Goal: Task Accomplishment & Management: Manage account settings

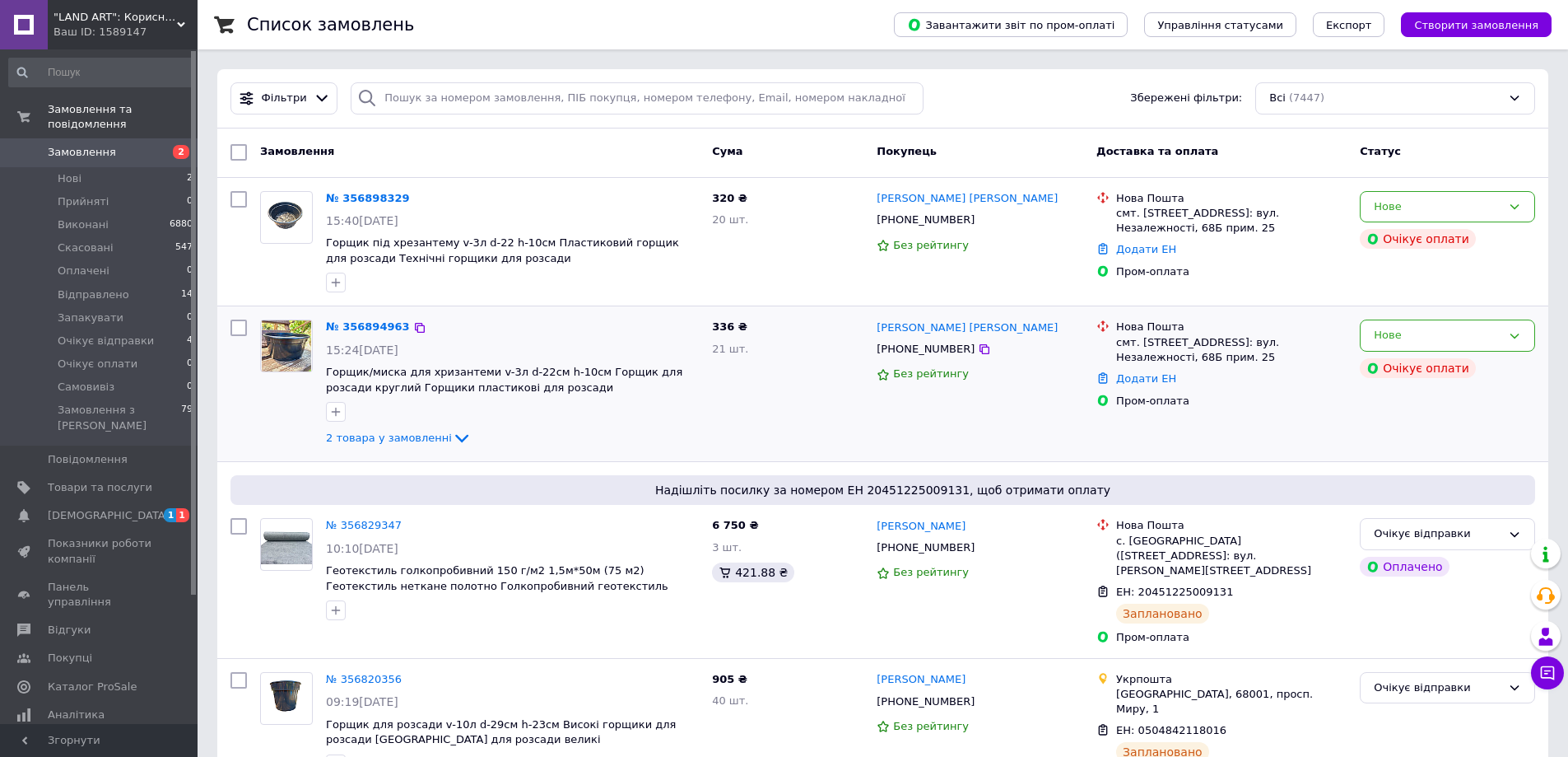
click at [366, 440] on span "2 товара у замовленні" at bounding box center [388, 438] width 126 height 12
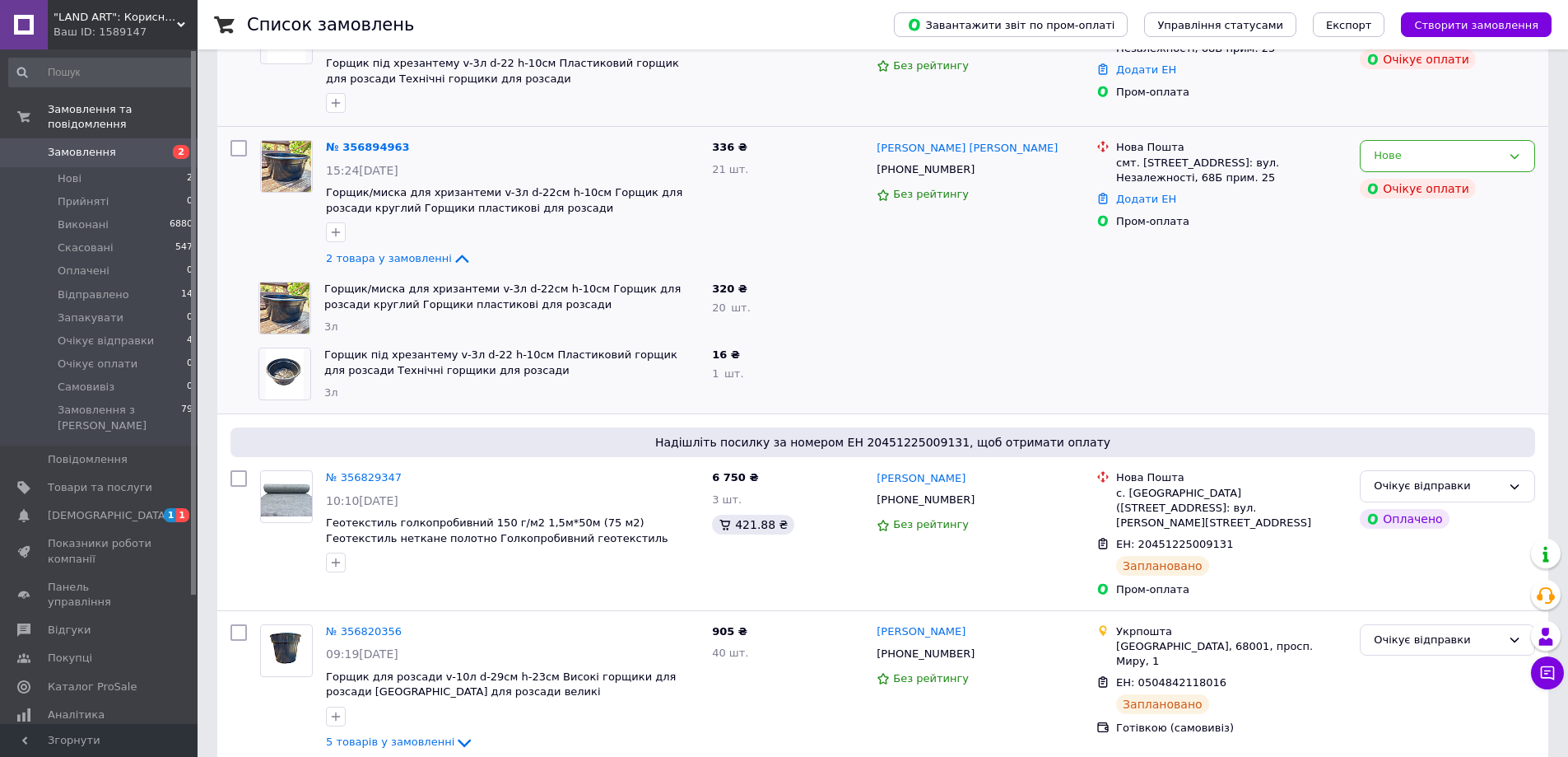
scroll to position [329, 0]
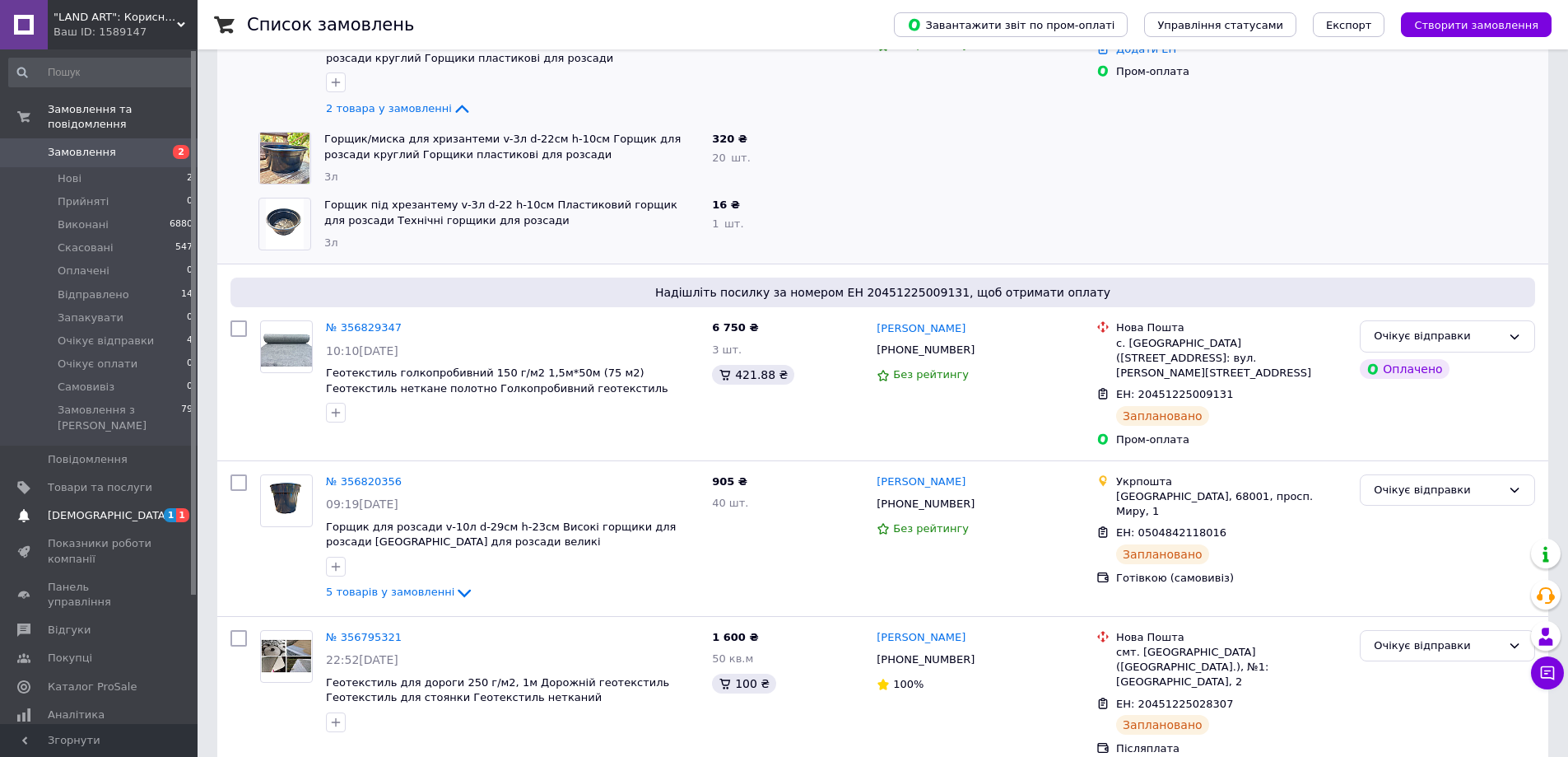
click at [81, 508] on span "[DEMOGRAPHIC_DATA]" at bounding box center [109, 515] width 122 height 15
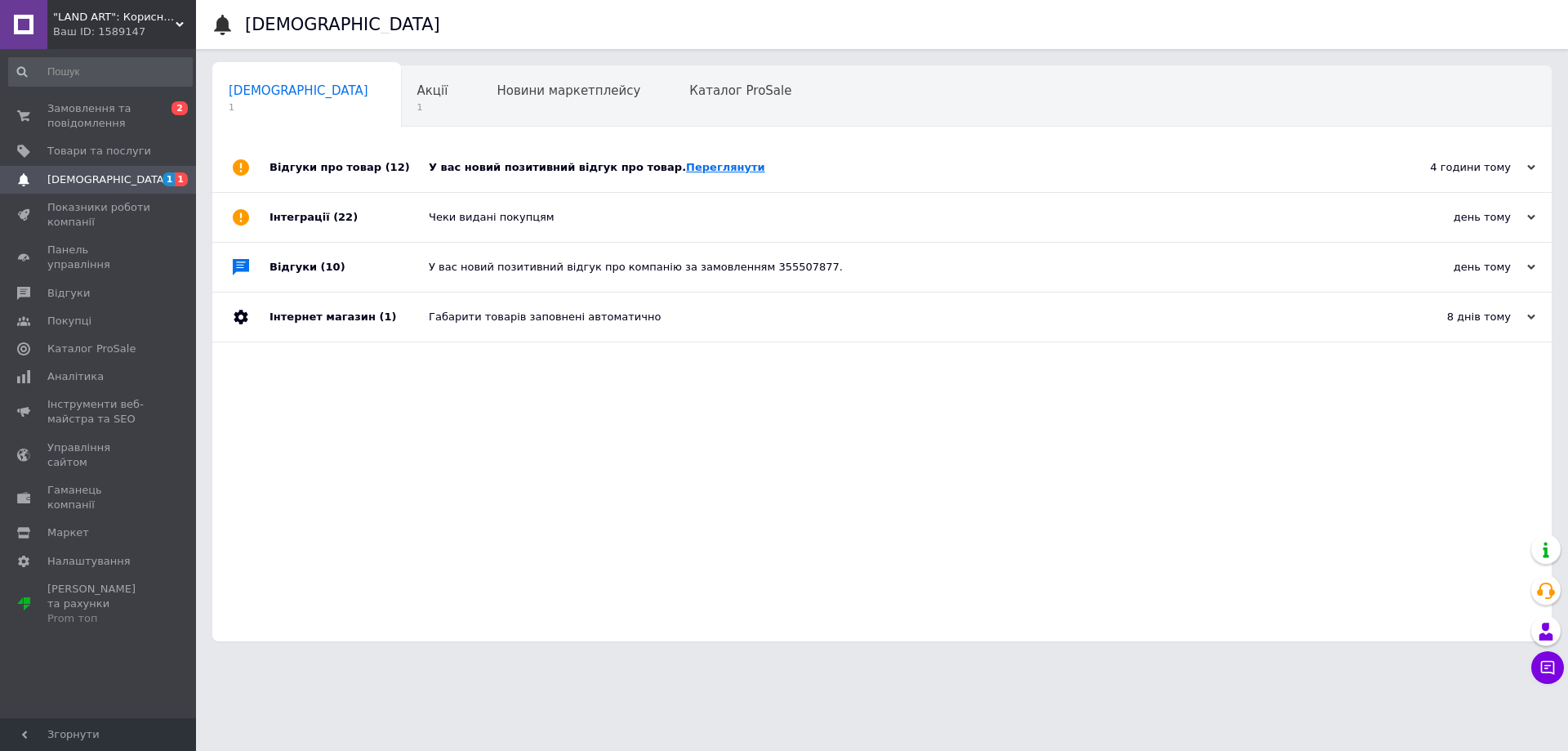
click at [705, 169] on link "Переглянути" at bounding box center [725, 167] width 79 height 12
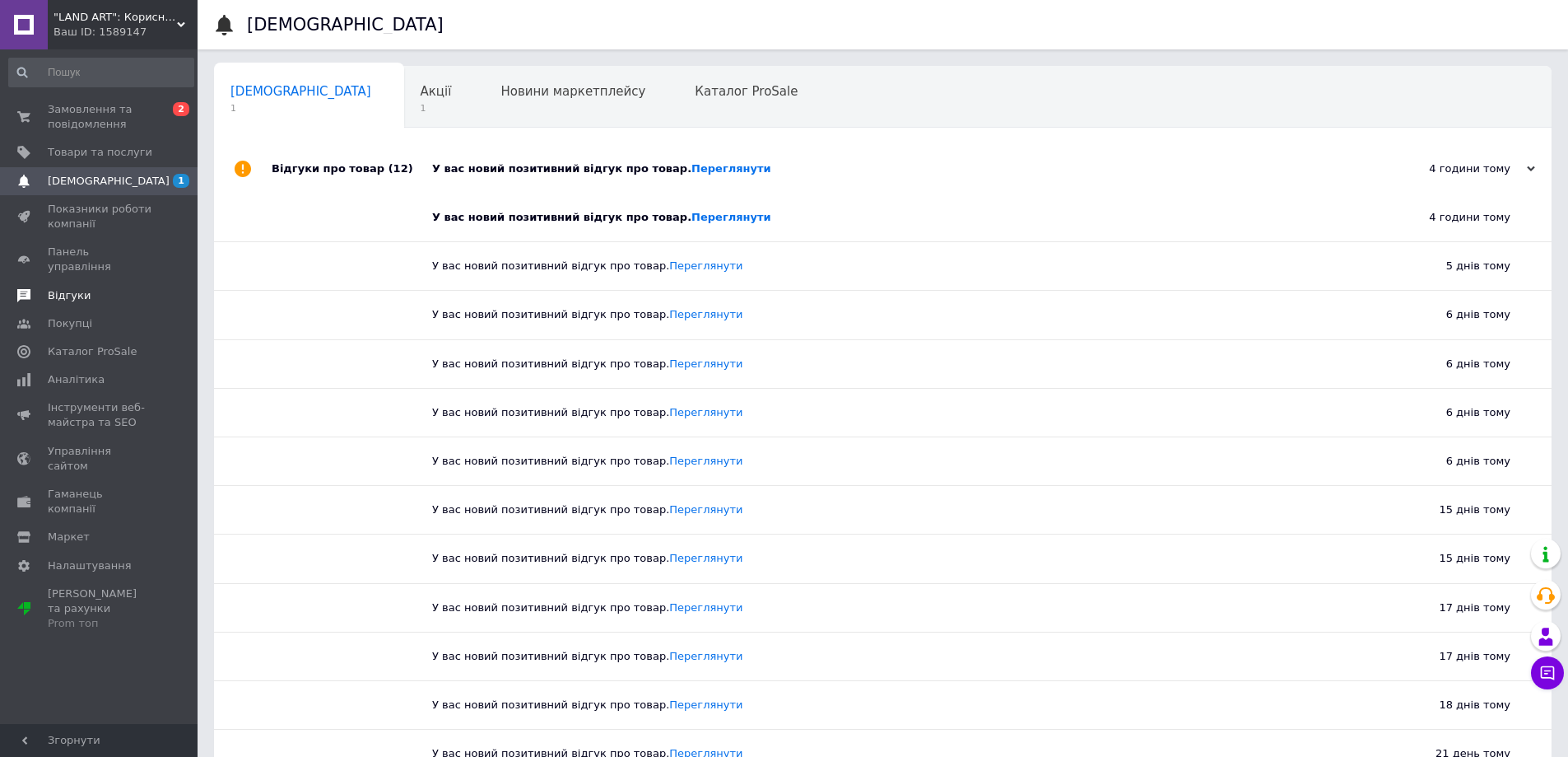
click at [80, 288] on span "Відгуки" at bounding box center [69, 295] width 42 height 15
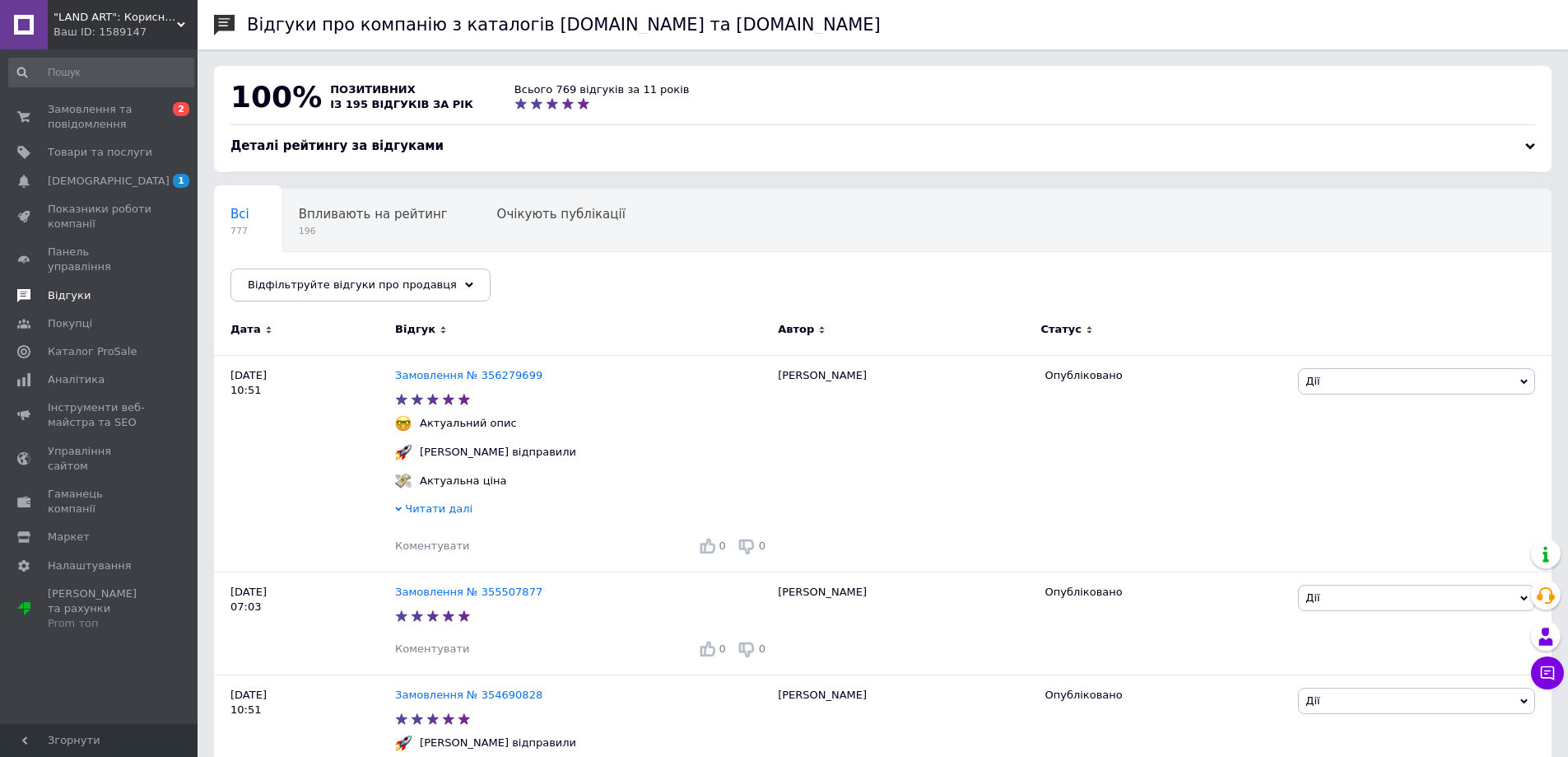
click at [80, 288] on span "Відгуки" at bounding box center [69, 295] width 42 height 15
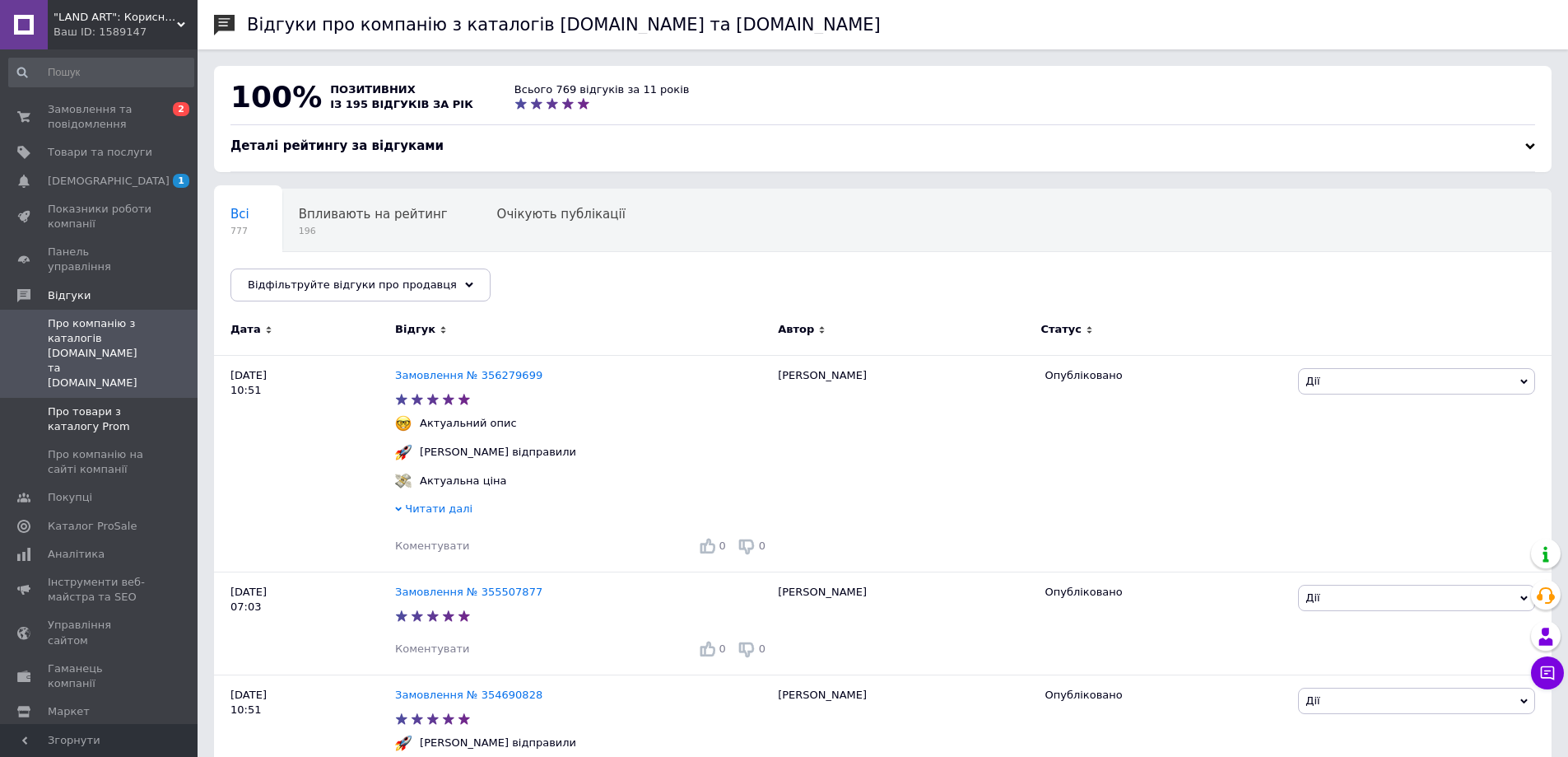
click at [84, 405] on span "Про товари з каталогу Prom" at bounding box center [100, 420] width 104 height 30
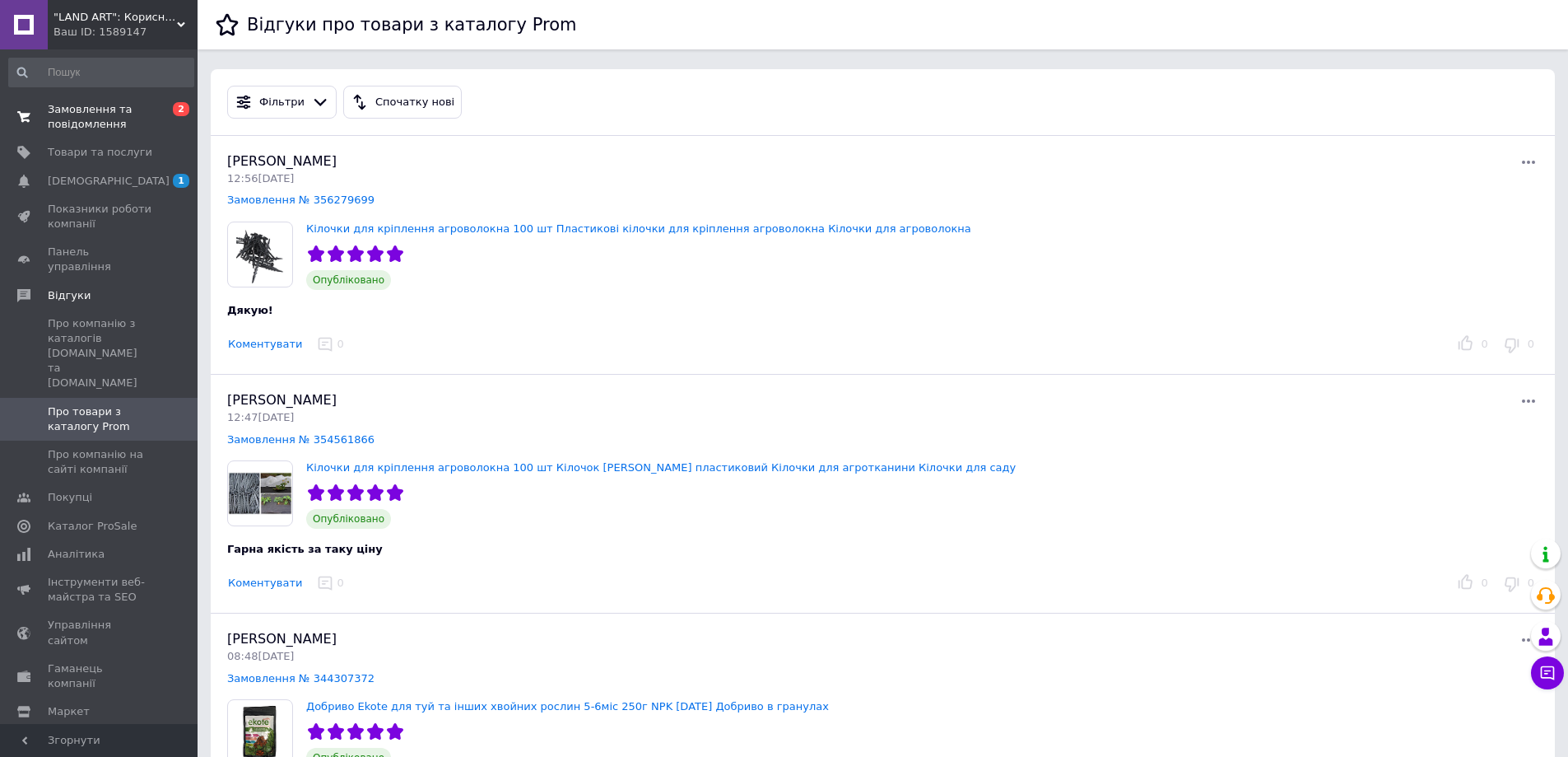
click at [83, 123] on span "Замовлення та повідомлення" at bounding box center [100, 117] width 104 height 30
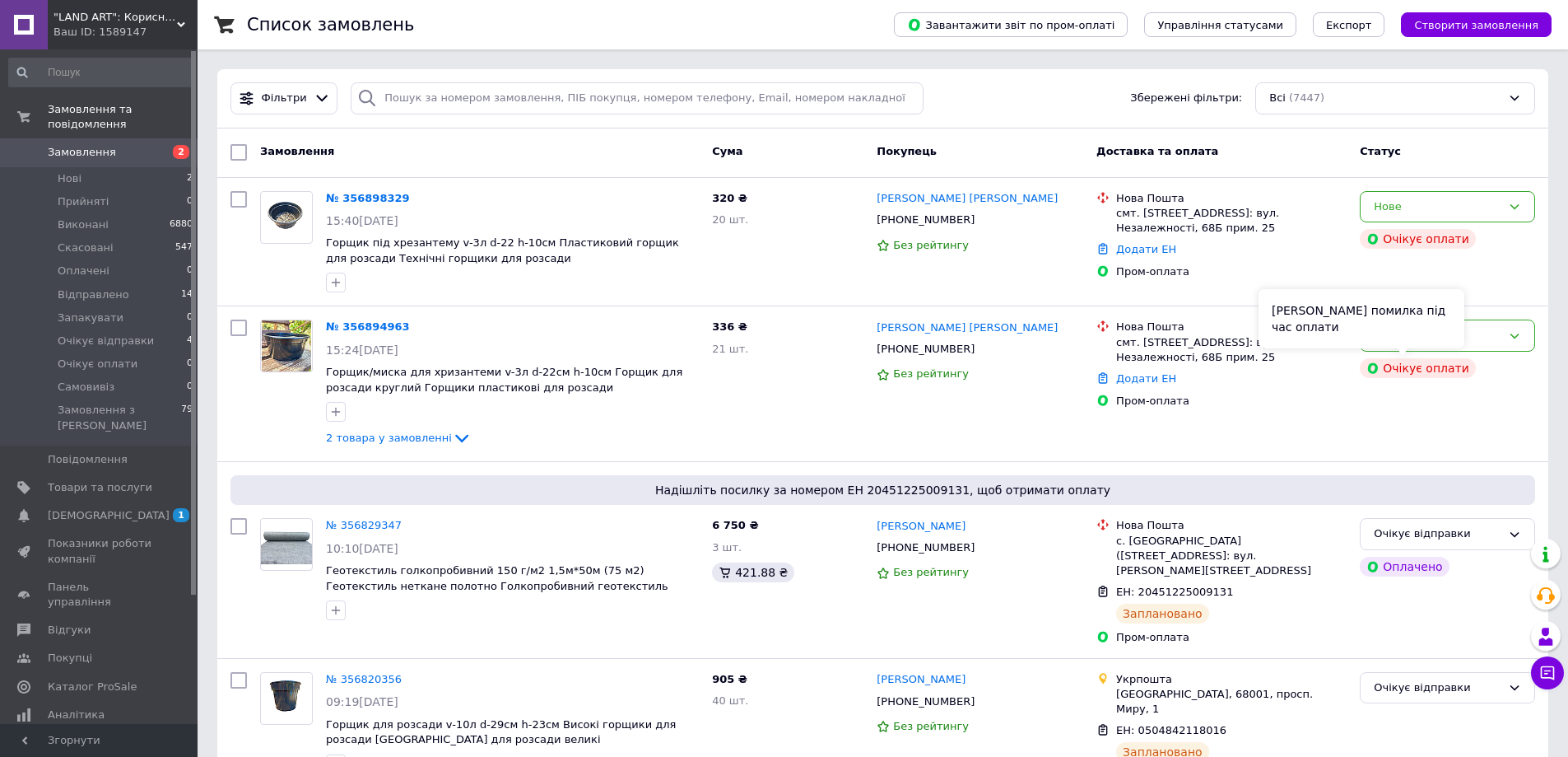
click at [1442, 335] on div "[PERSON_NAME] помилка під час оплати" at bounding box center [1361, 318] width 206 height 59
click at [1526, 333] on div "Нове" at bounding box center [1447, 336] width 176 height 32
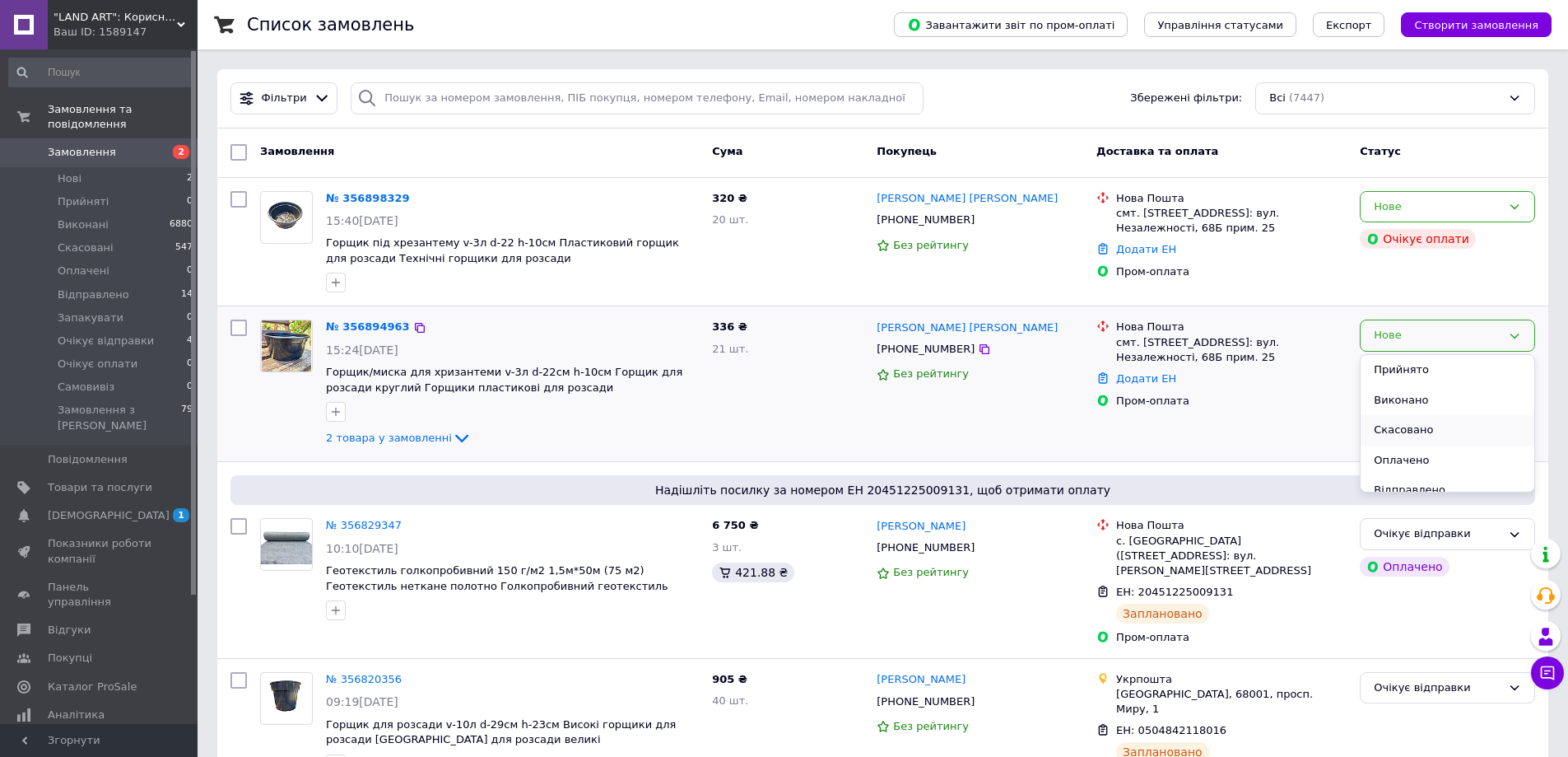
click at [1401, 436] on li "Скасовано" at bounding box center [1447, 430] width 174 height 30
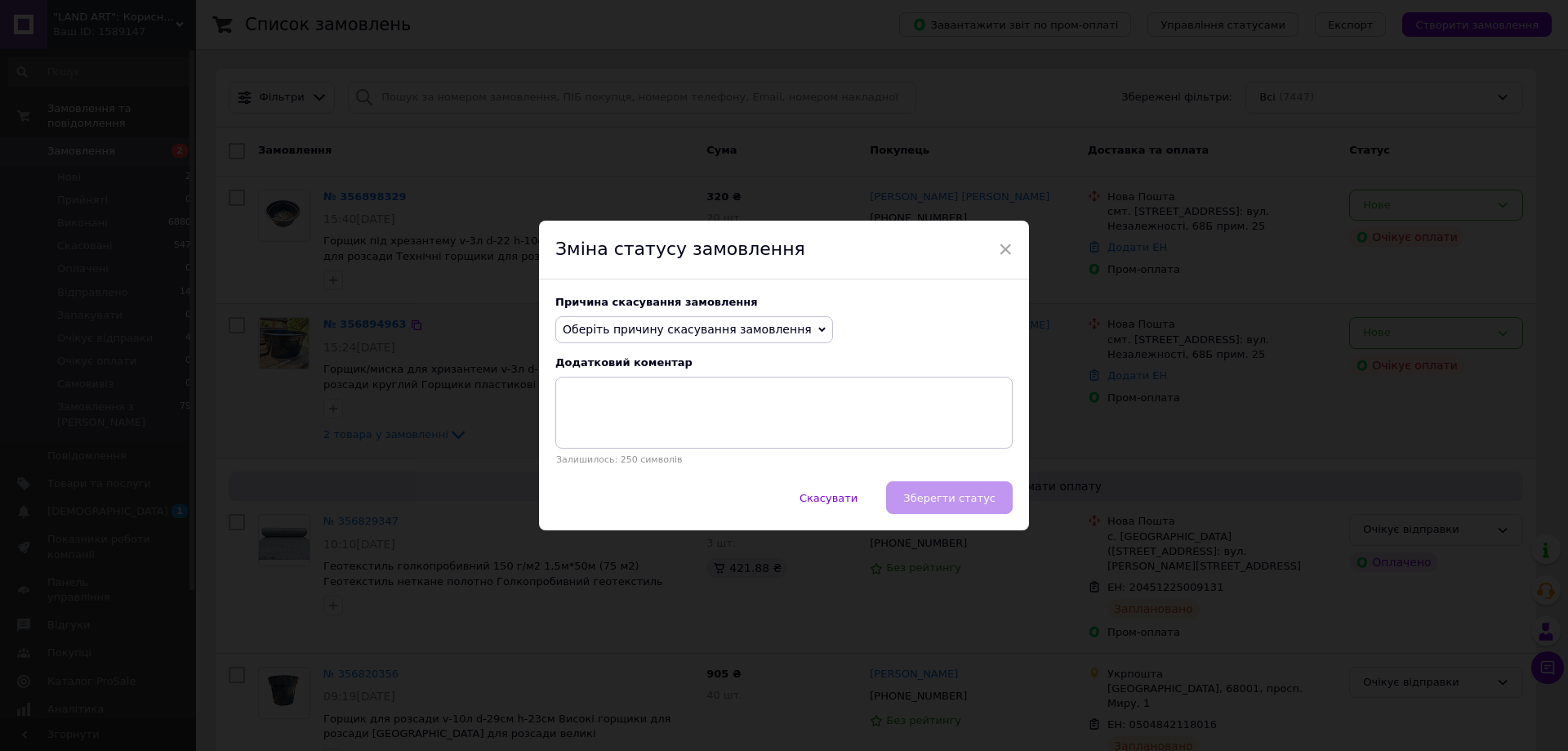
click at [751, 332] on span "Оберіть причину скасування замовлення" at bounding box center [687, 329] width 249 height 13
drag, startPoint x: 660, startPoint y: 429, endPoint x: 913, endPoint y: 478, distance: 257.7
click at [660, 429] on li "На прохання покупця" at bounding box center [694, 430] width 276 height 23
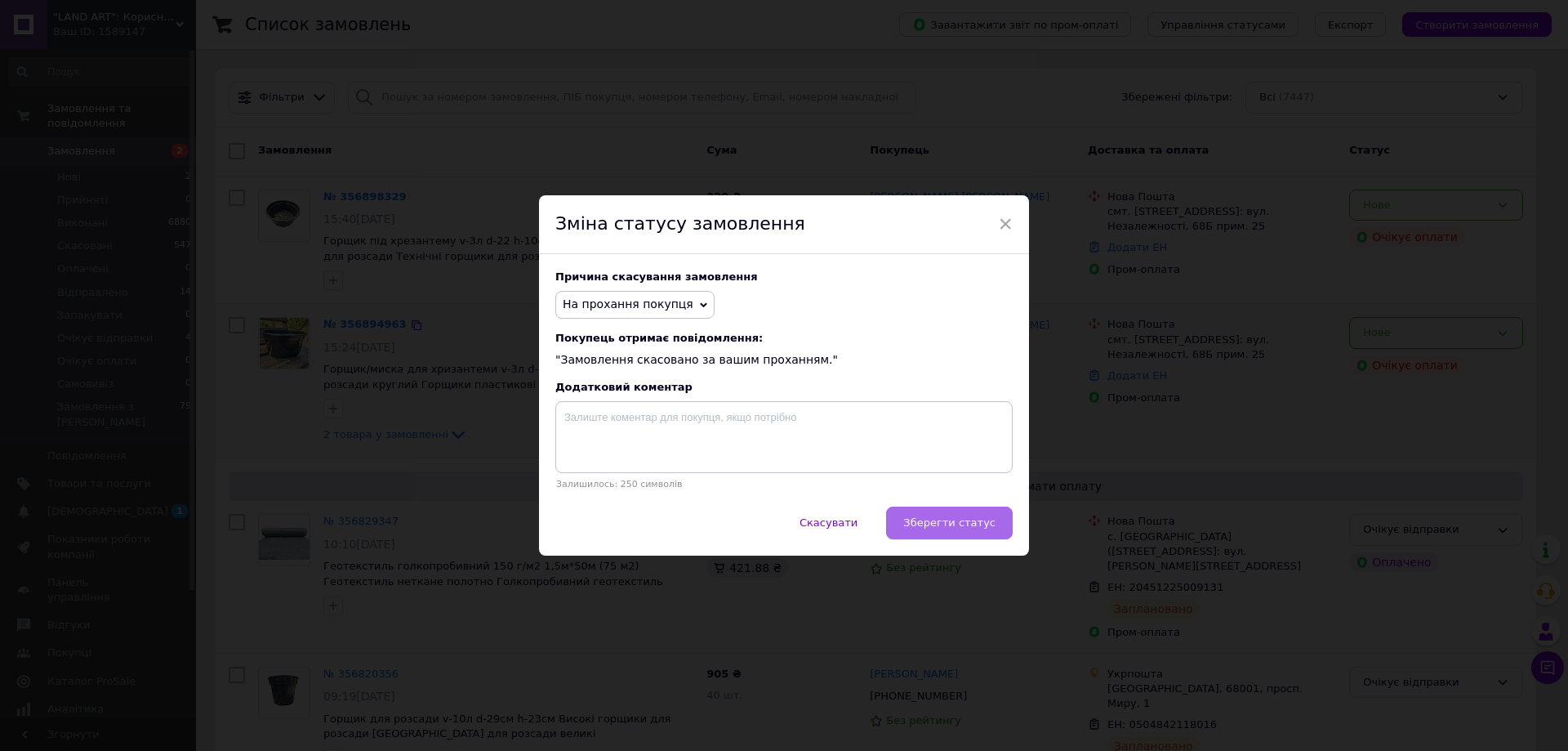
click at [959, 525] on span "Зберегти статус" at bounding box center [949, 522] width 92 height 12
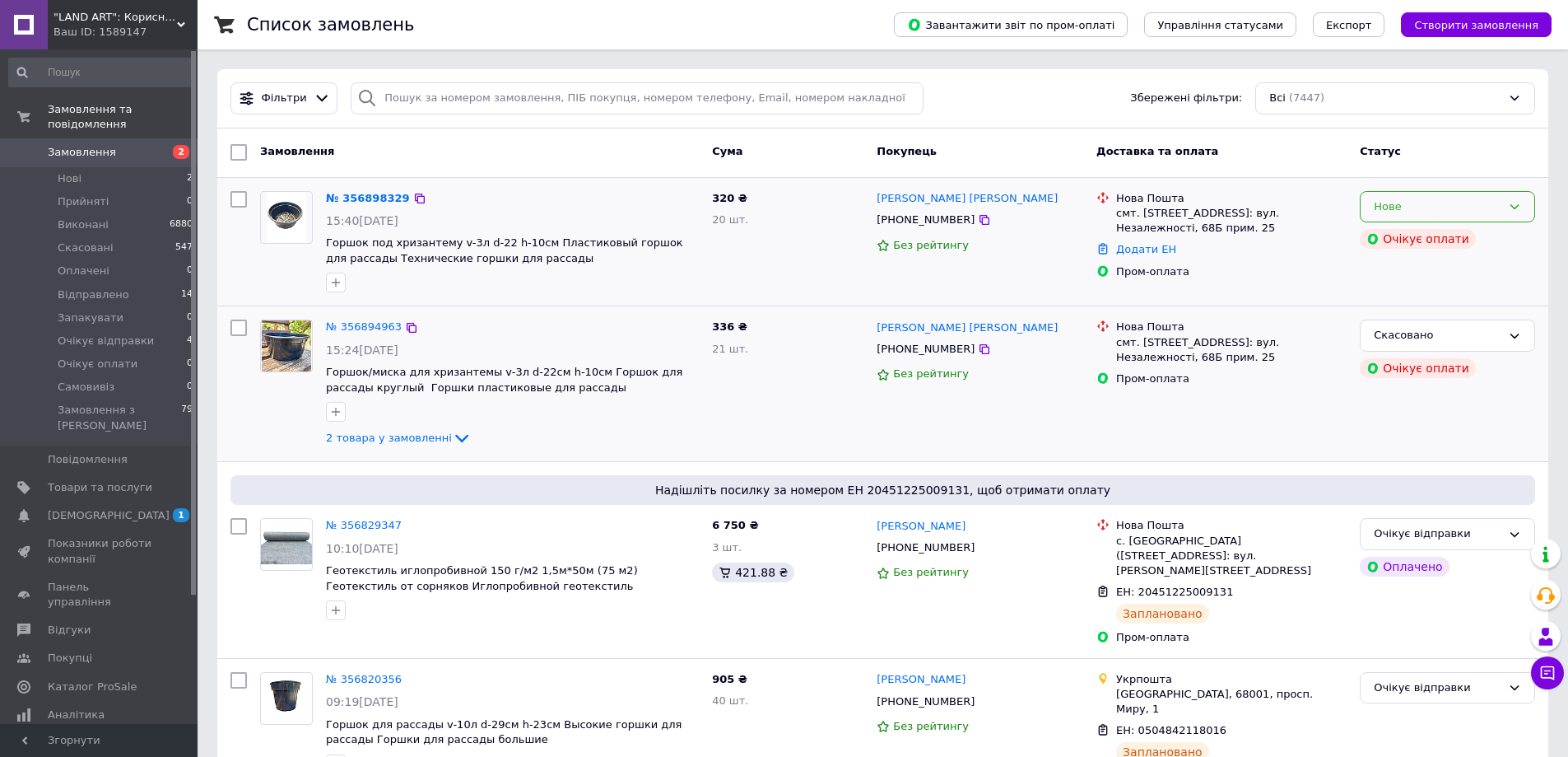
click at [1487, 211] on div "Нове" at bounding box center [1437, 208] width 128 height 18
click at [1407, 297] on li "Скасовано" at bounding box center [1447, 301] width 174 height 30
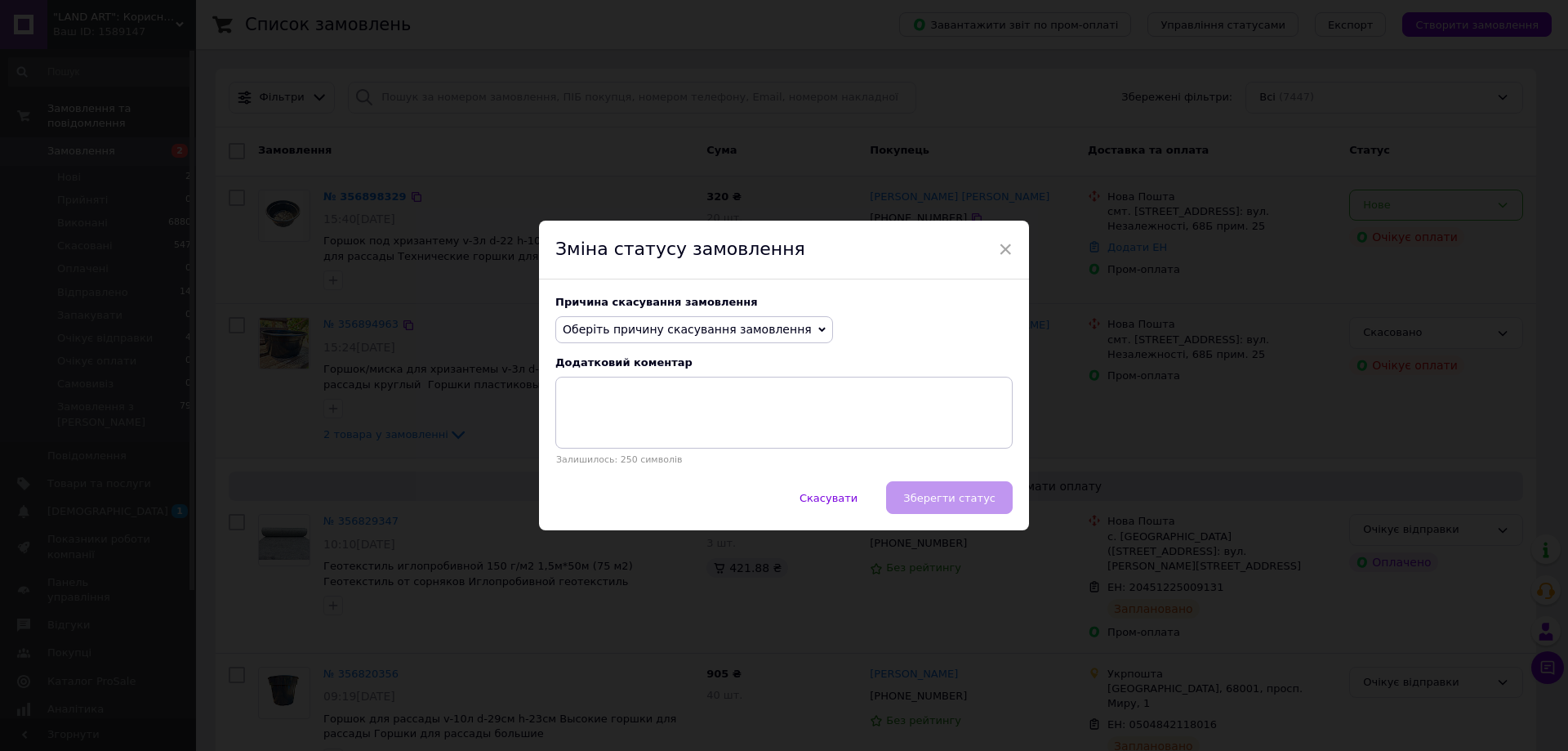
click at [780, 322] on span "Оберіть причину скасування замовлення" at bounding box center [694, 330] width 278 height 28
click at [642, 444] on li "Замовлення-дублікат" at bounding box center [694, 453] width 276 height 23
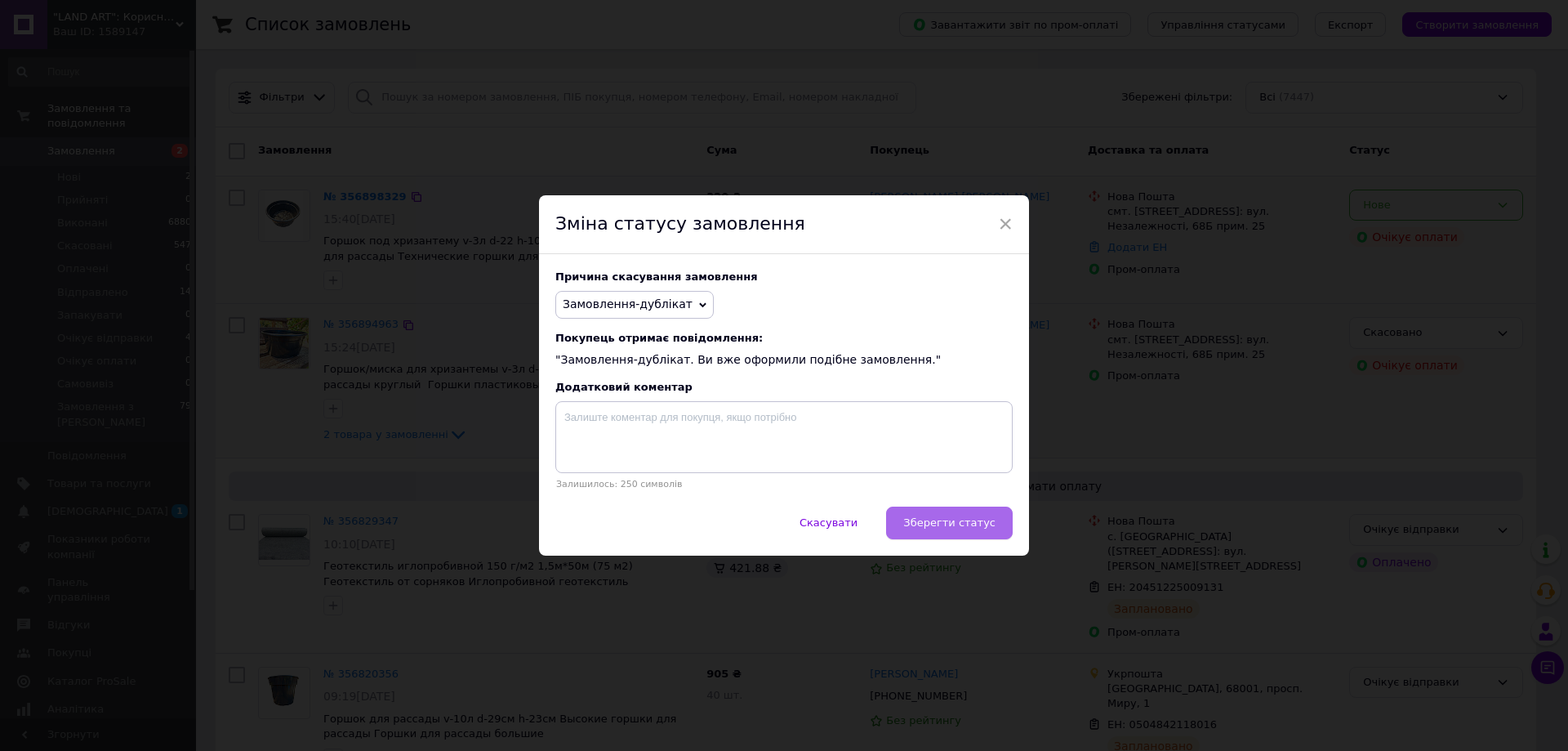
click at [939, 527] on span "Зберегти статус" at bounding box center [949, 522] width 92 height 12
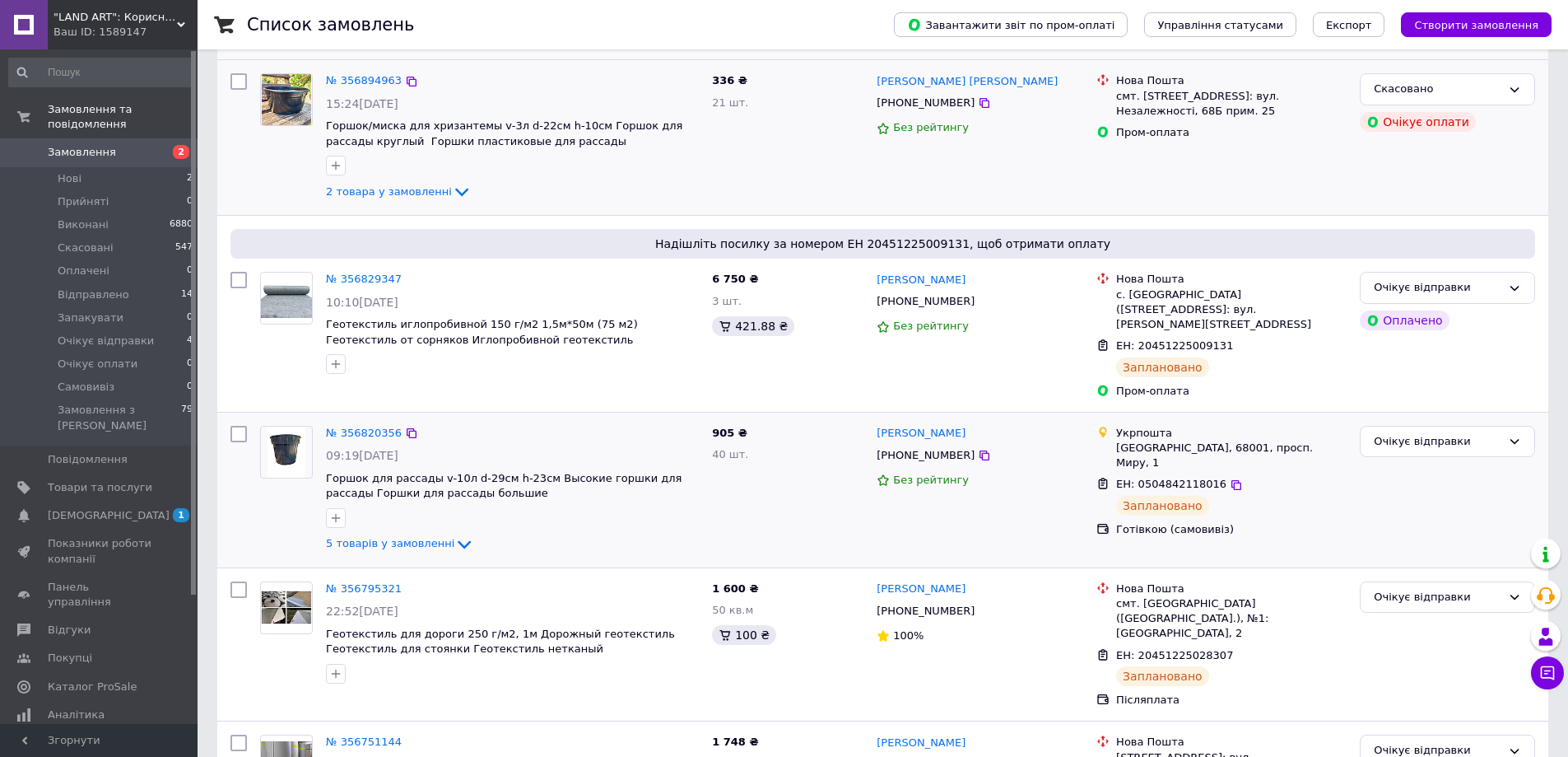
scroll to position [247, 0]
click at [388, 537] on span "5 товарів у замовленні" at bounding box center [389, 543] width 128 height 12
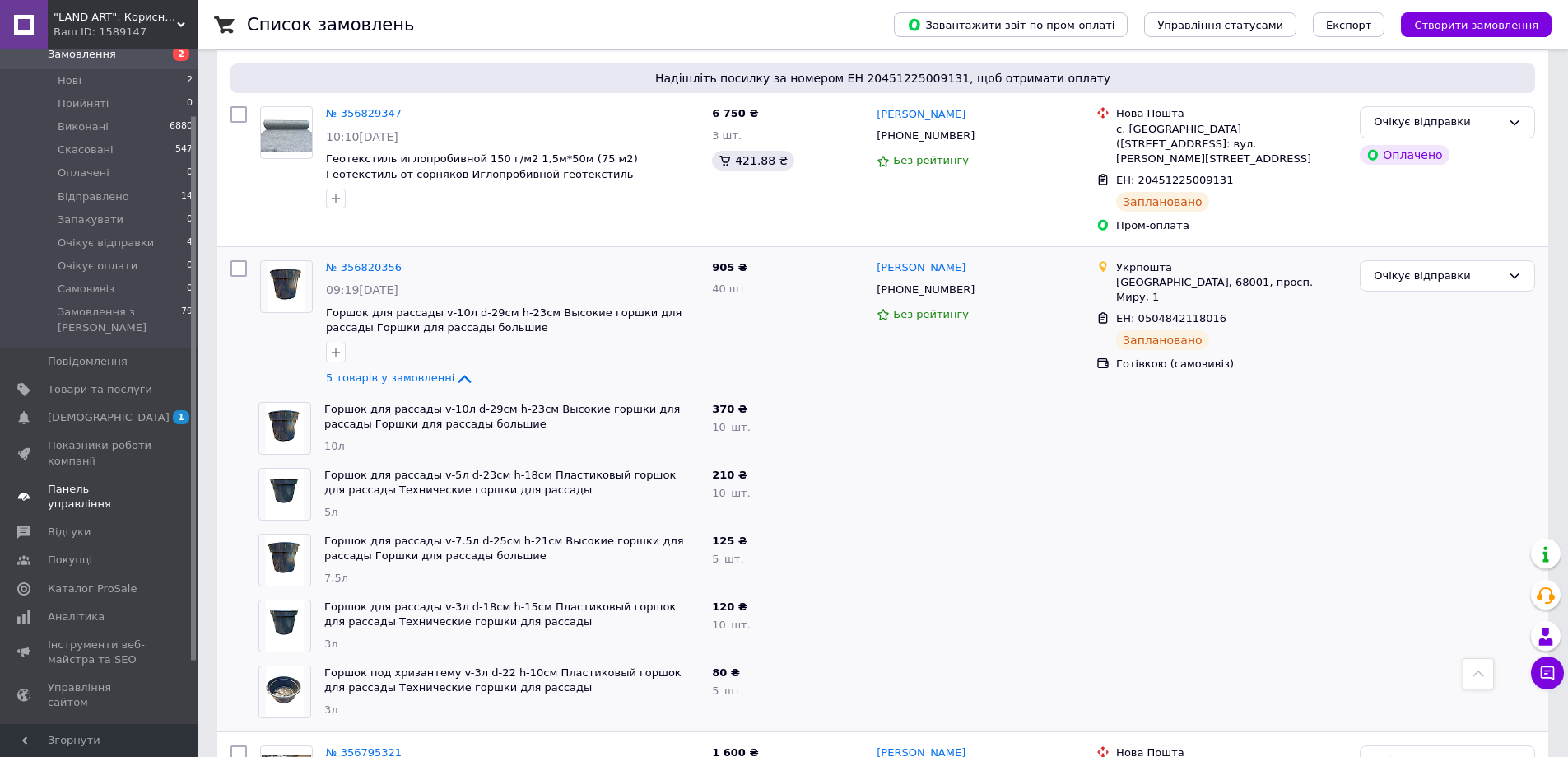
scroll to position [159, 0]
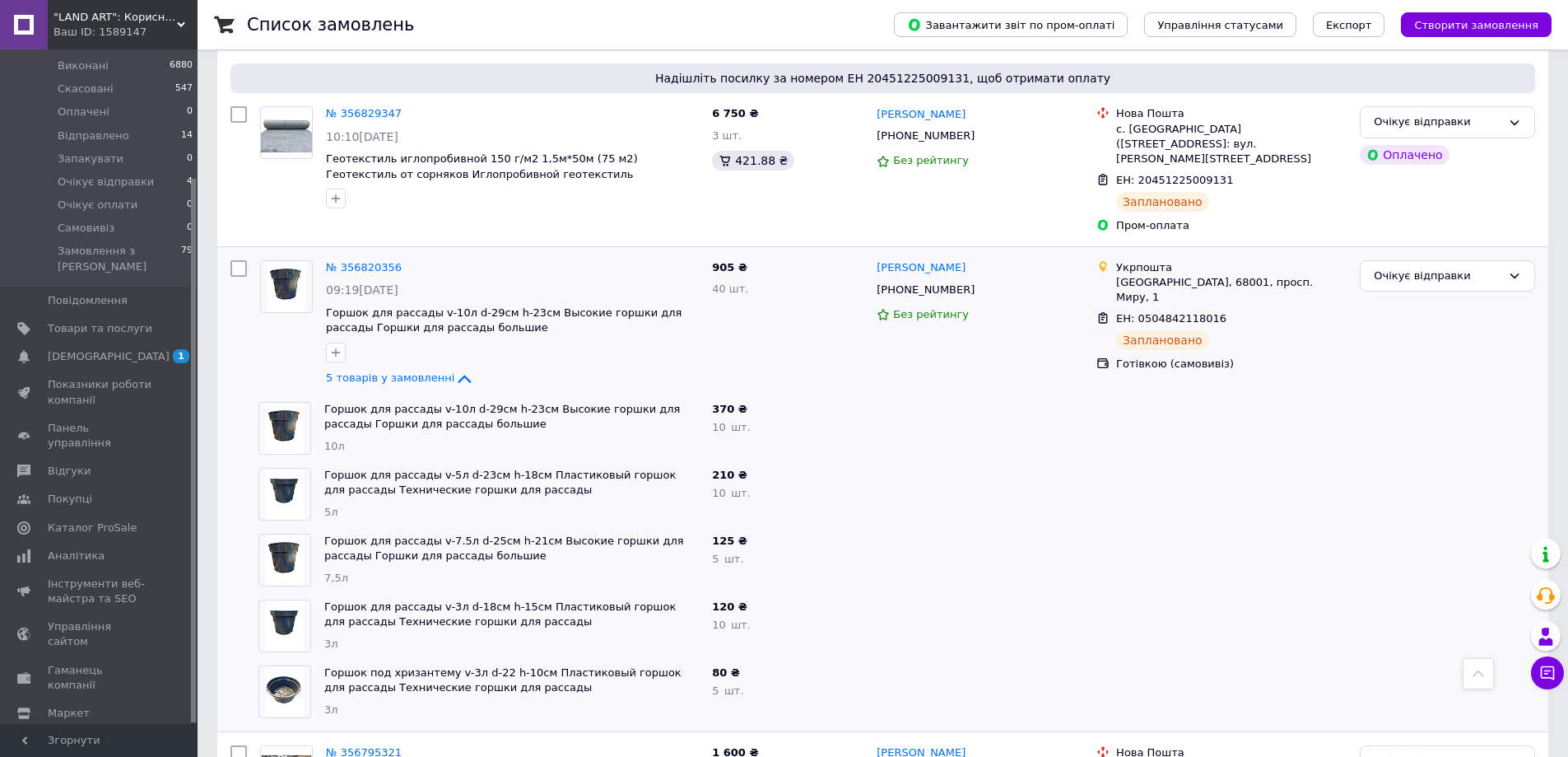
click at [67, 734] on span "Налаштування" at bounding box center [89, 741] width 84 height 15
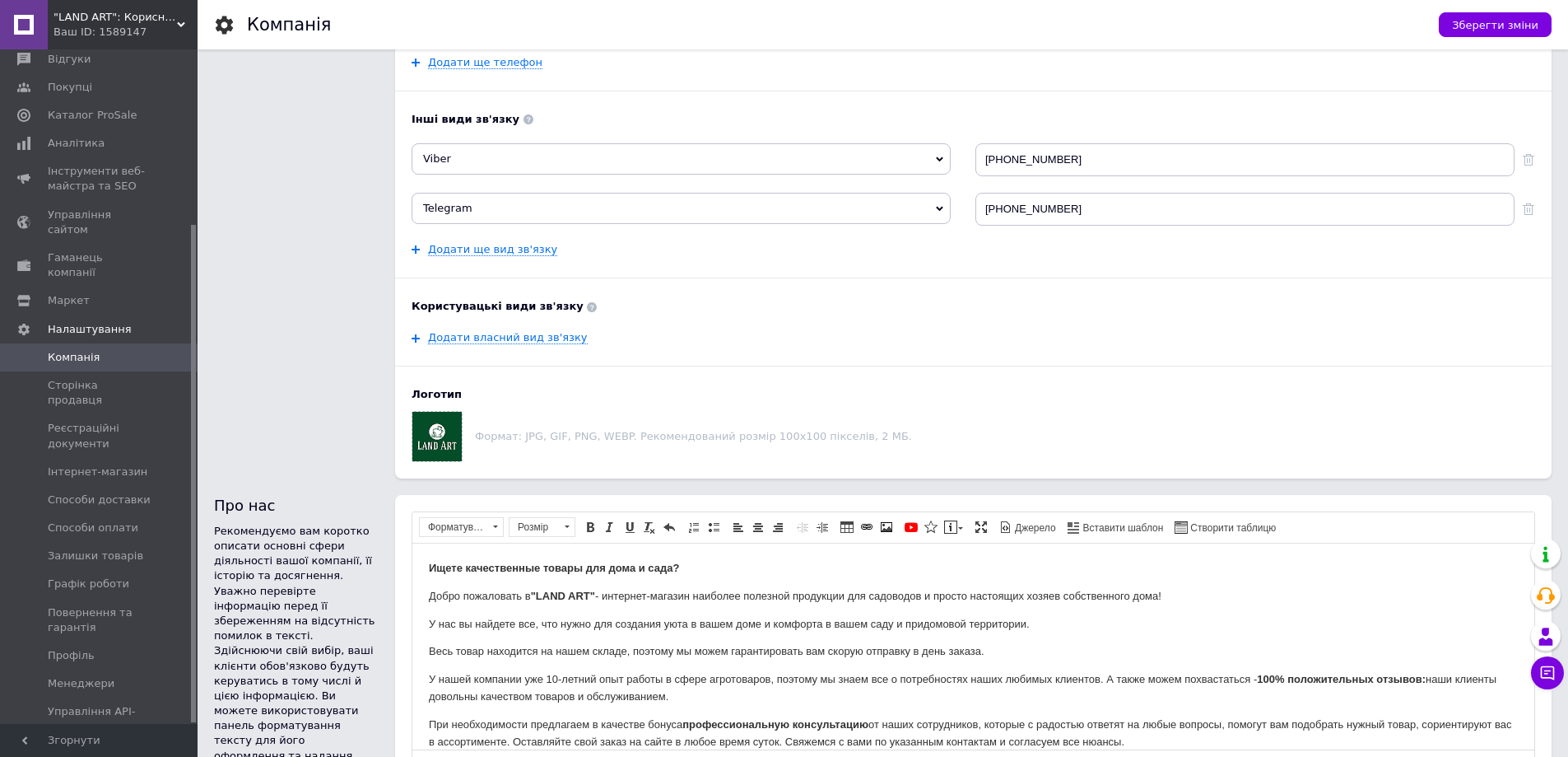
scroll to position [494, 0]
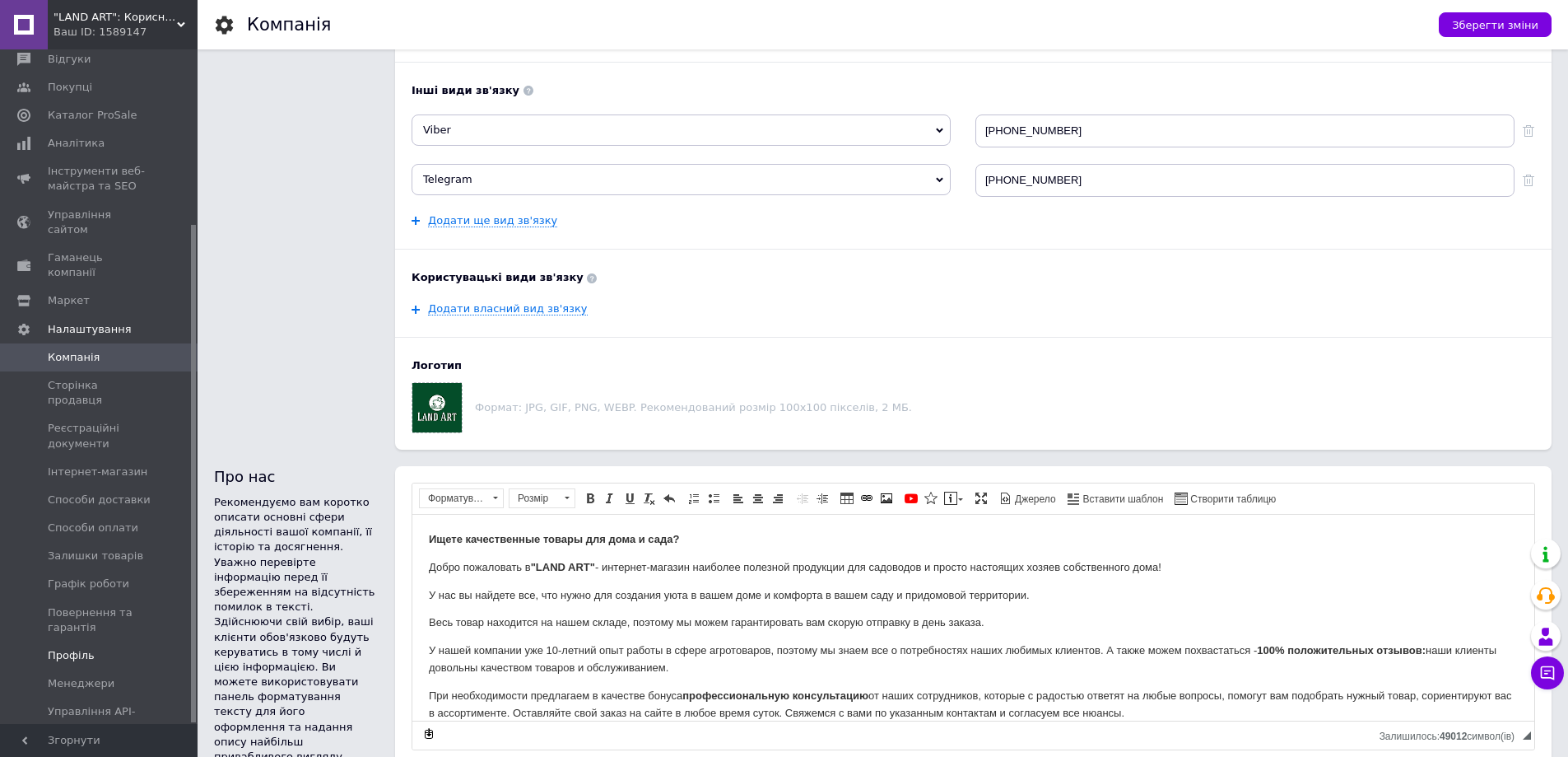
click at [70, 641] on link "Профіль" at bounding box center [101, 655] width 202 height 28
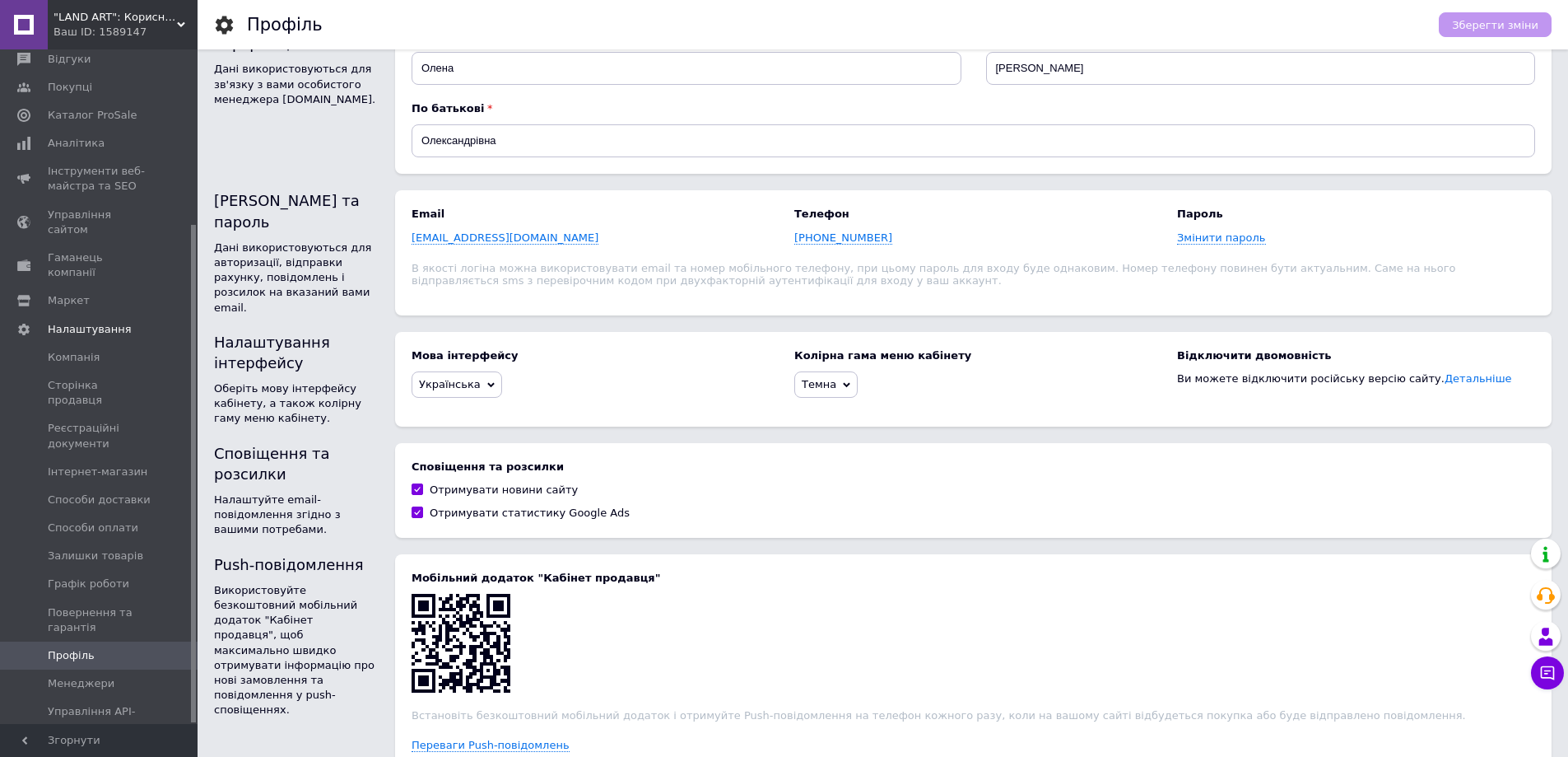
scroll to position [125, 0]
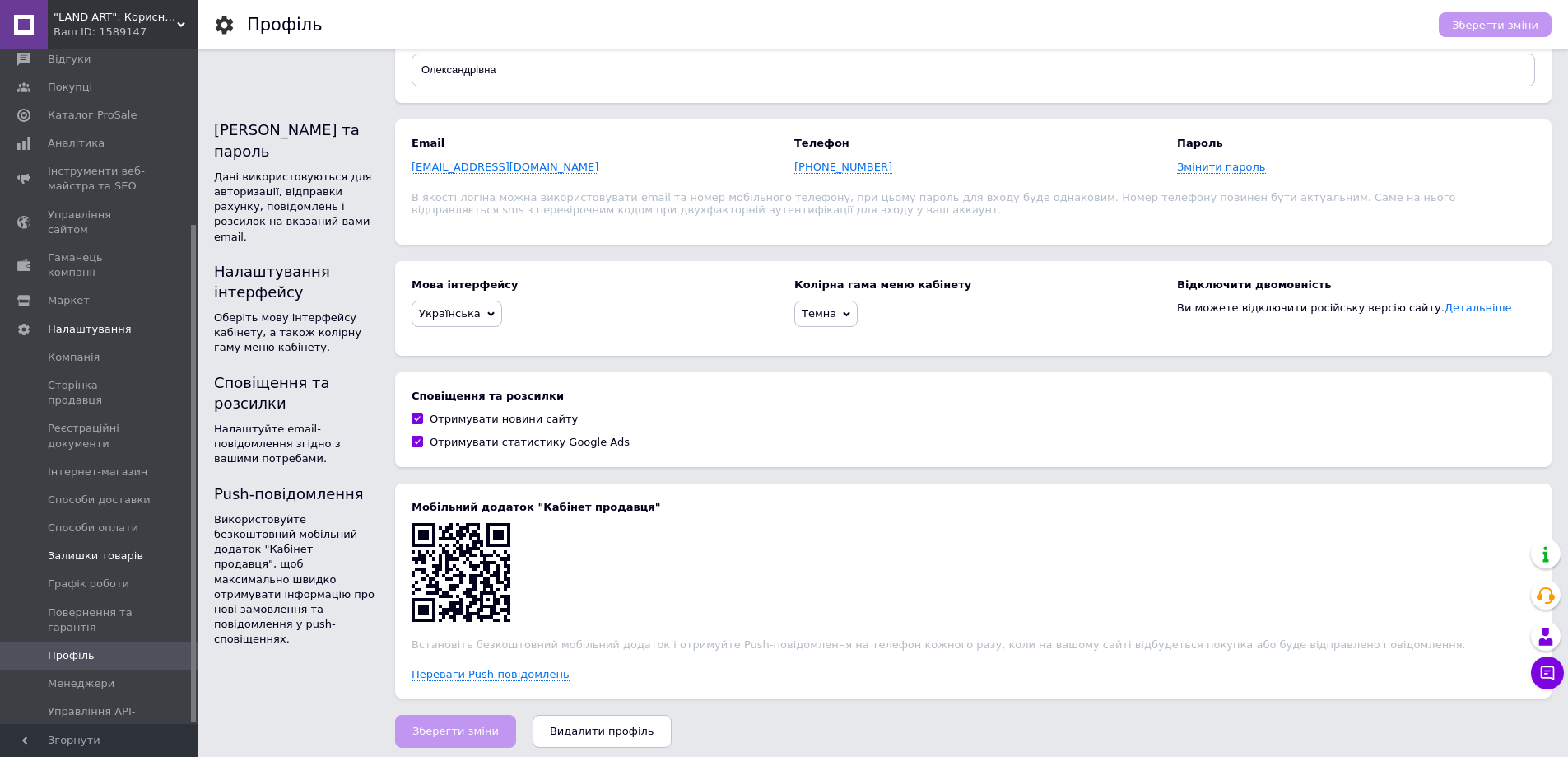
click at [124, 549] on span "Залишки товарів" at bounding box center [95, 556] width 95 height 15
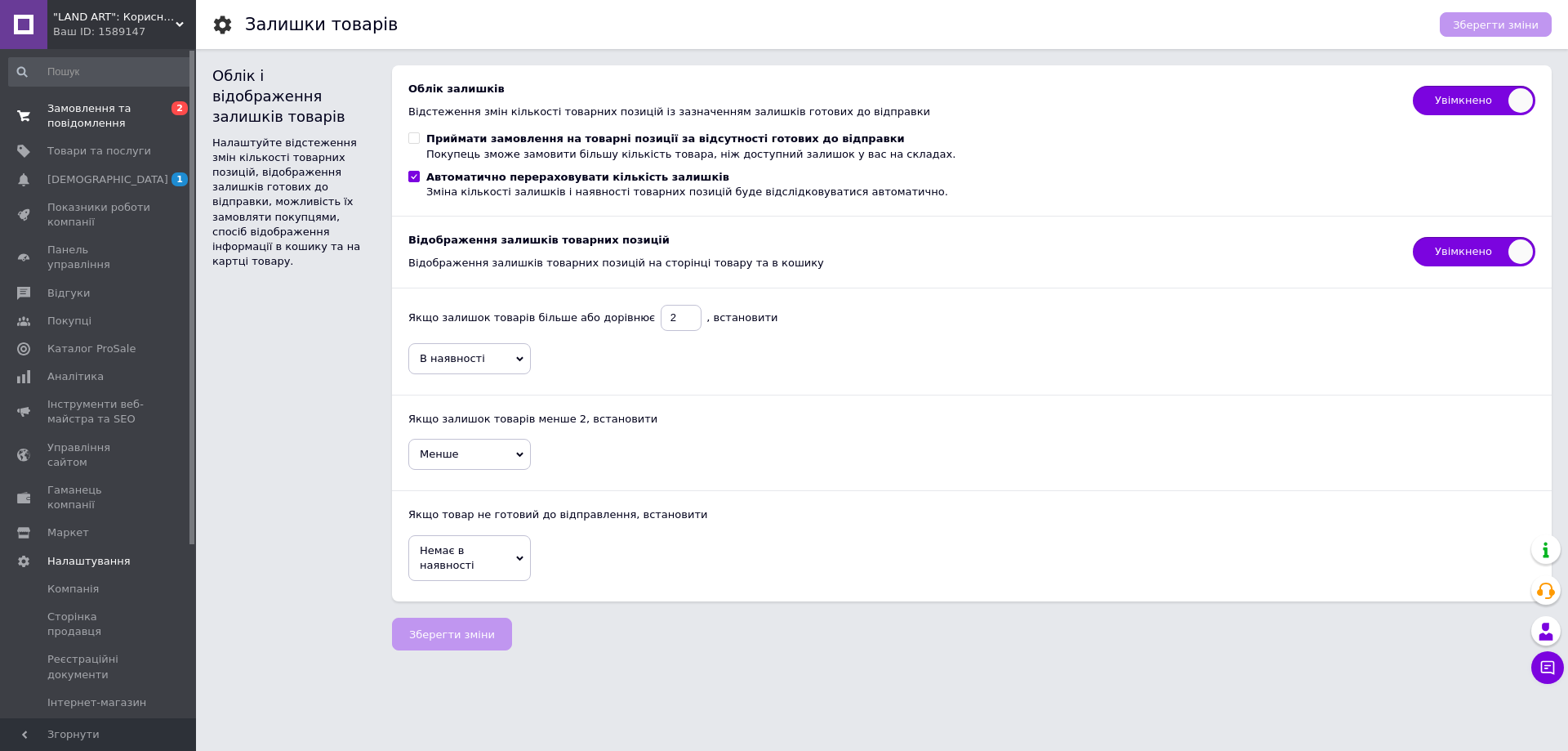
click at [95, 124] on span "Замовлення та повідомлення" at bounding box center [99, 117] width 103 height 30
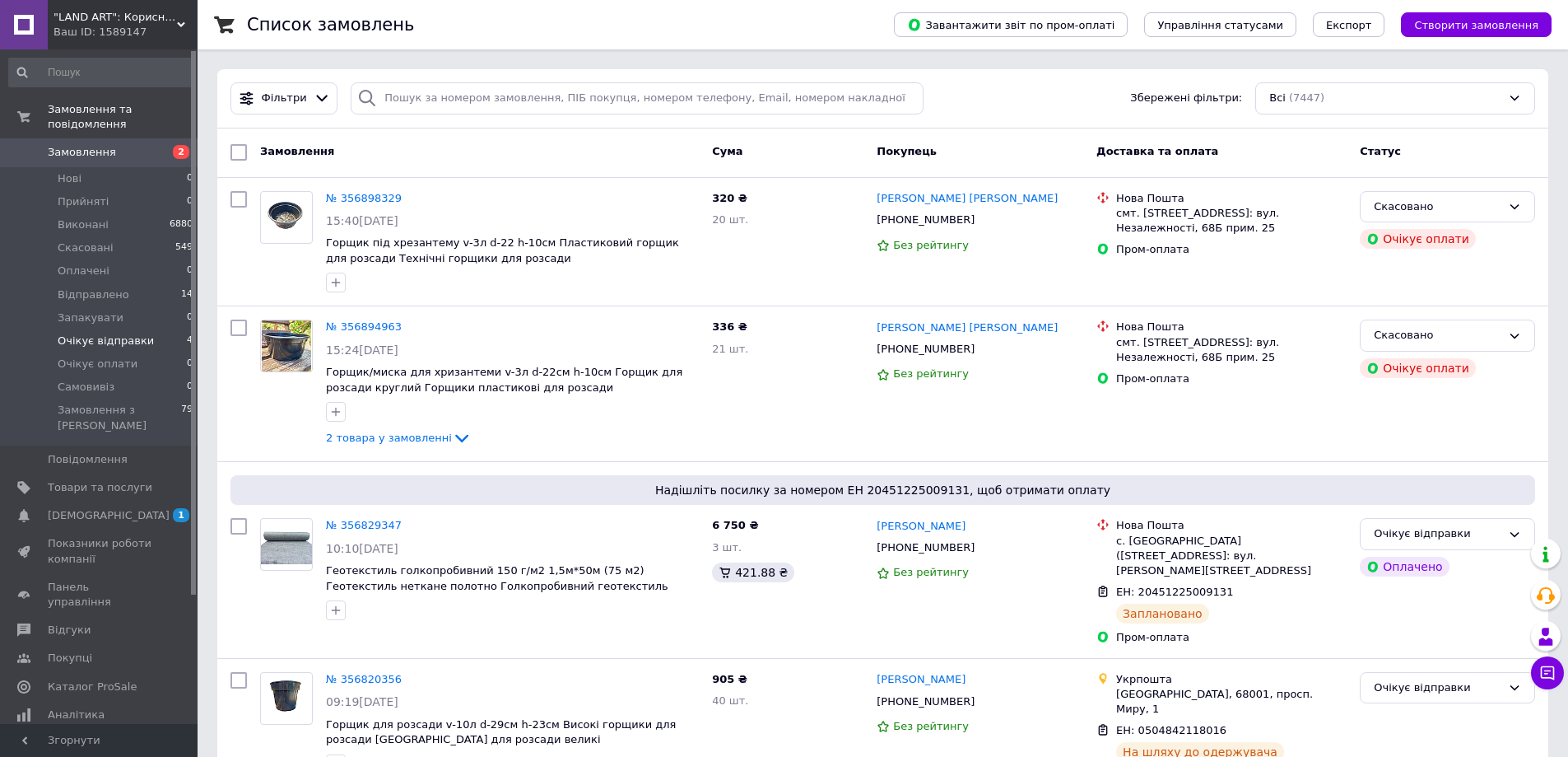
click at [94, 334] on span "Очікує відправки" at bounding box center [105, 341] width 96 height 15
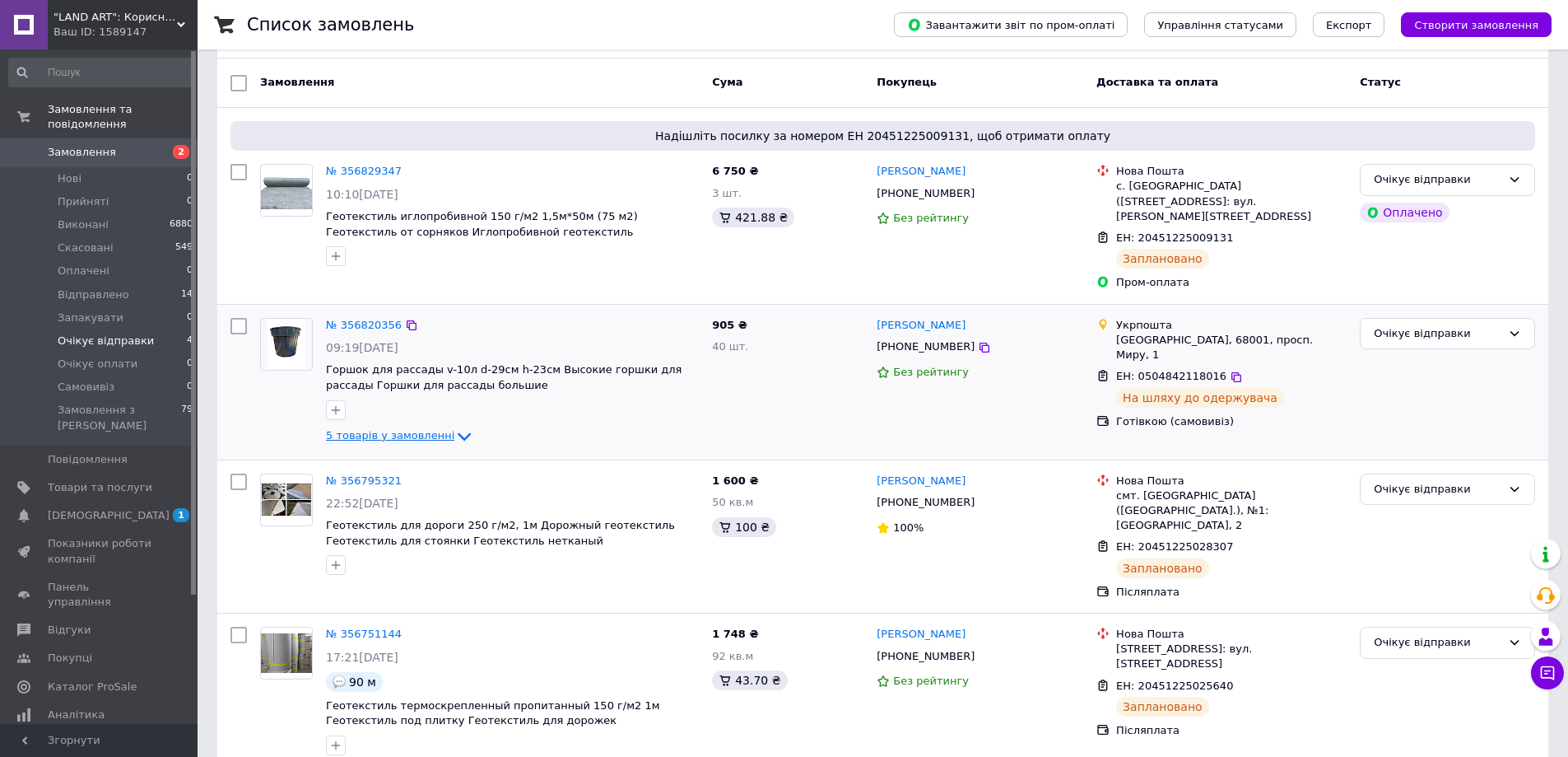
scroll to position [129, 0]
click at [354, 166] on link "№ 356829347" at bounding box center [364, 170] width 76 height 12
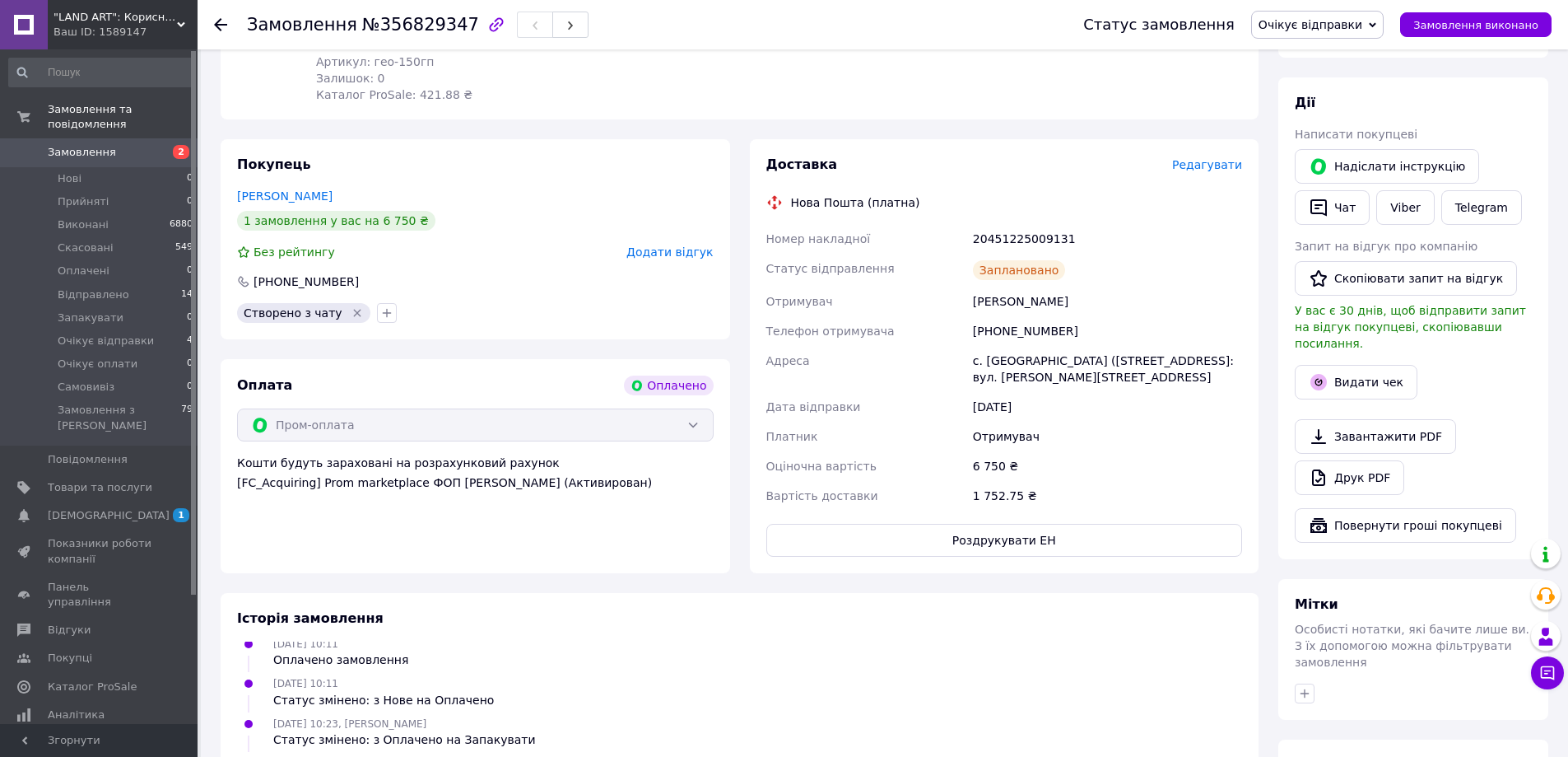
scroll to position [659, 0]
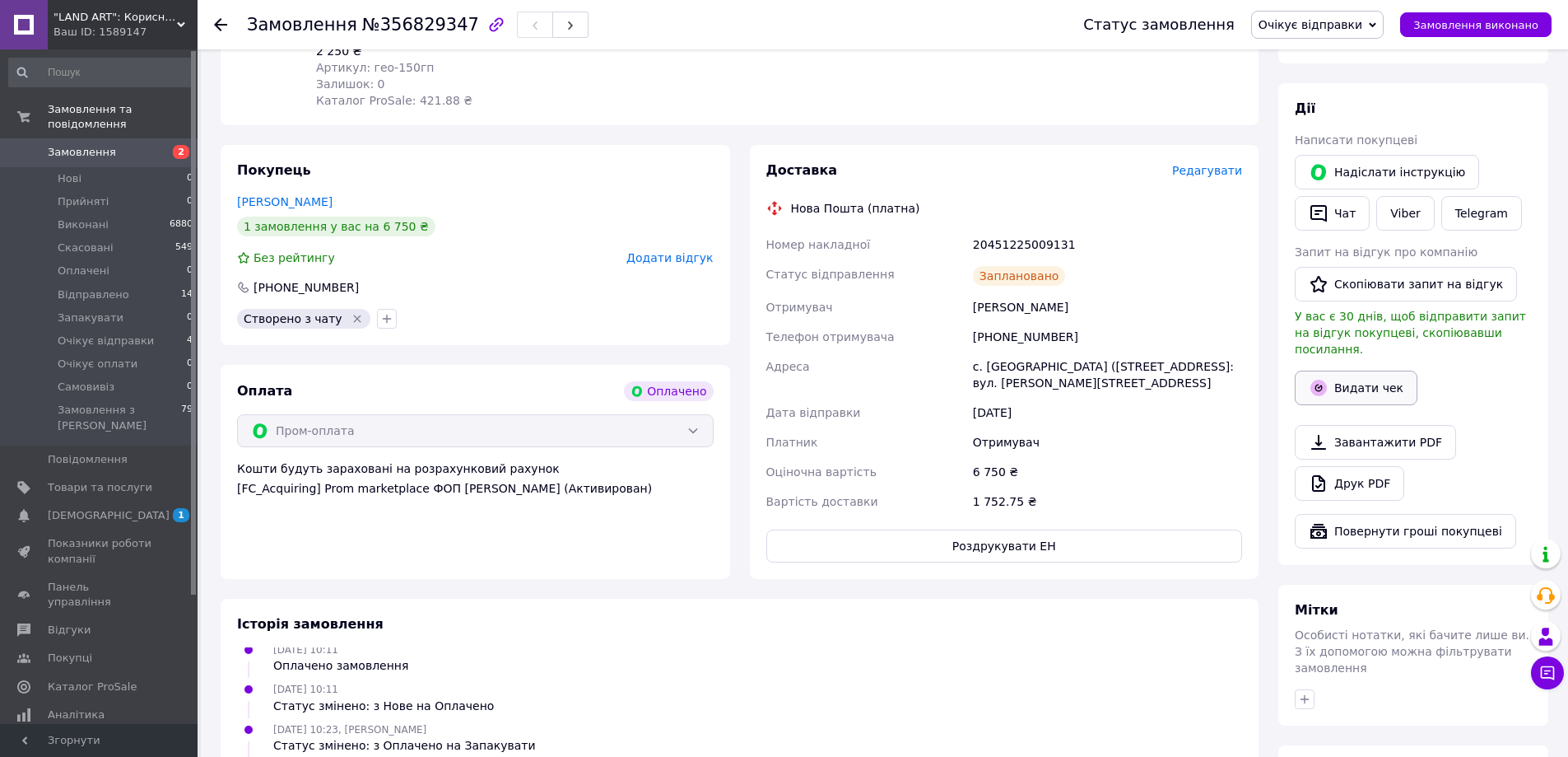
click at [1360, 371] on button "Видати чек" at bounding box center [1356, 388] width 123 height 34
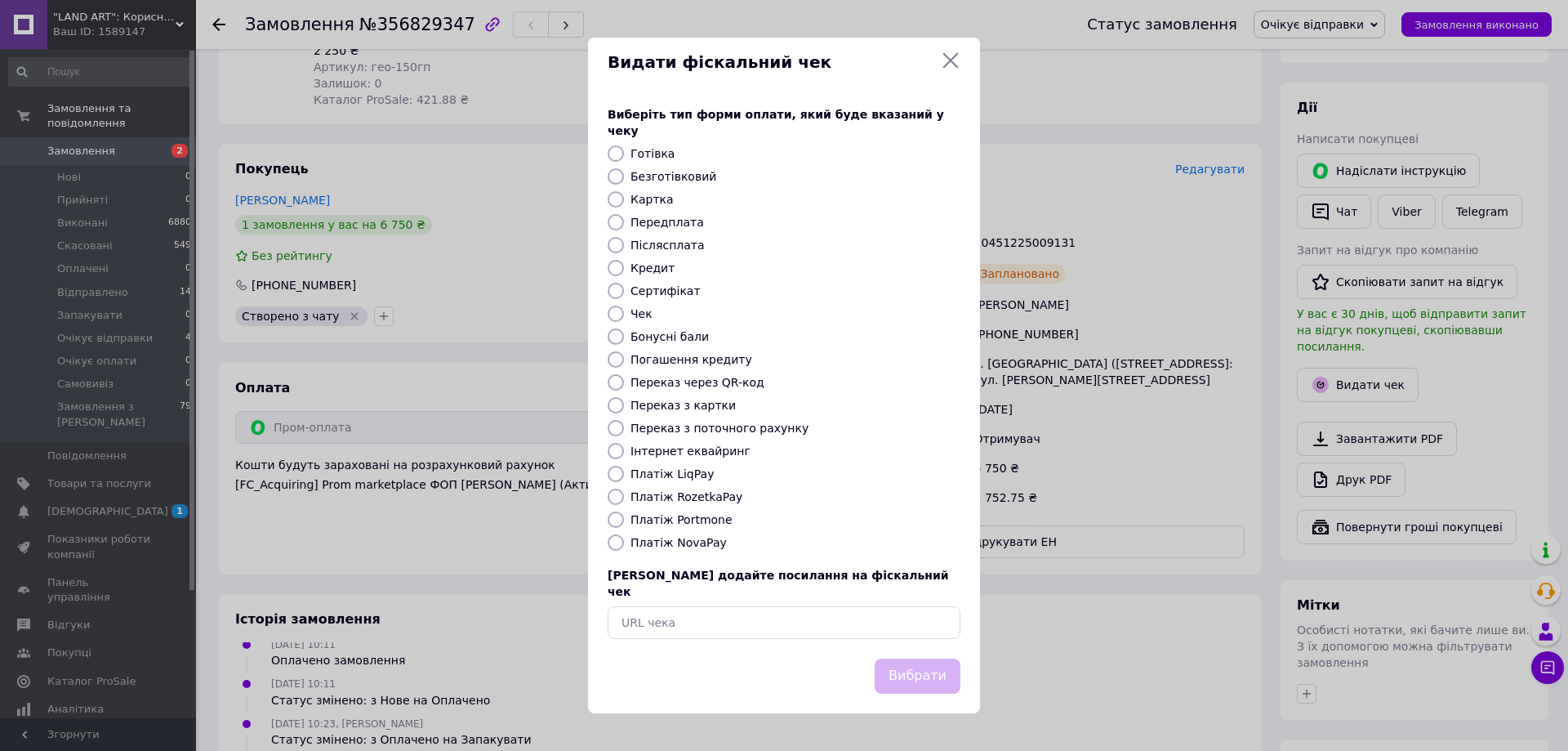
click at [620, 499] on input "Платіж RozetkaPay" at bounding box center [616, 497] width 17 height 17
radio input "true"
click at [928, 672] on button "Вибрати" at bounding box center [918, 677] width 86 height 35
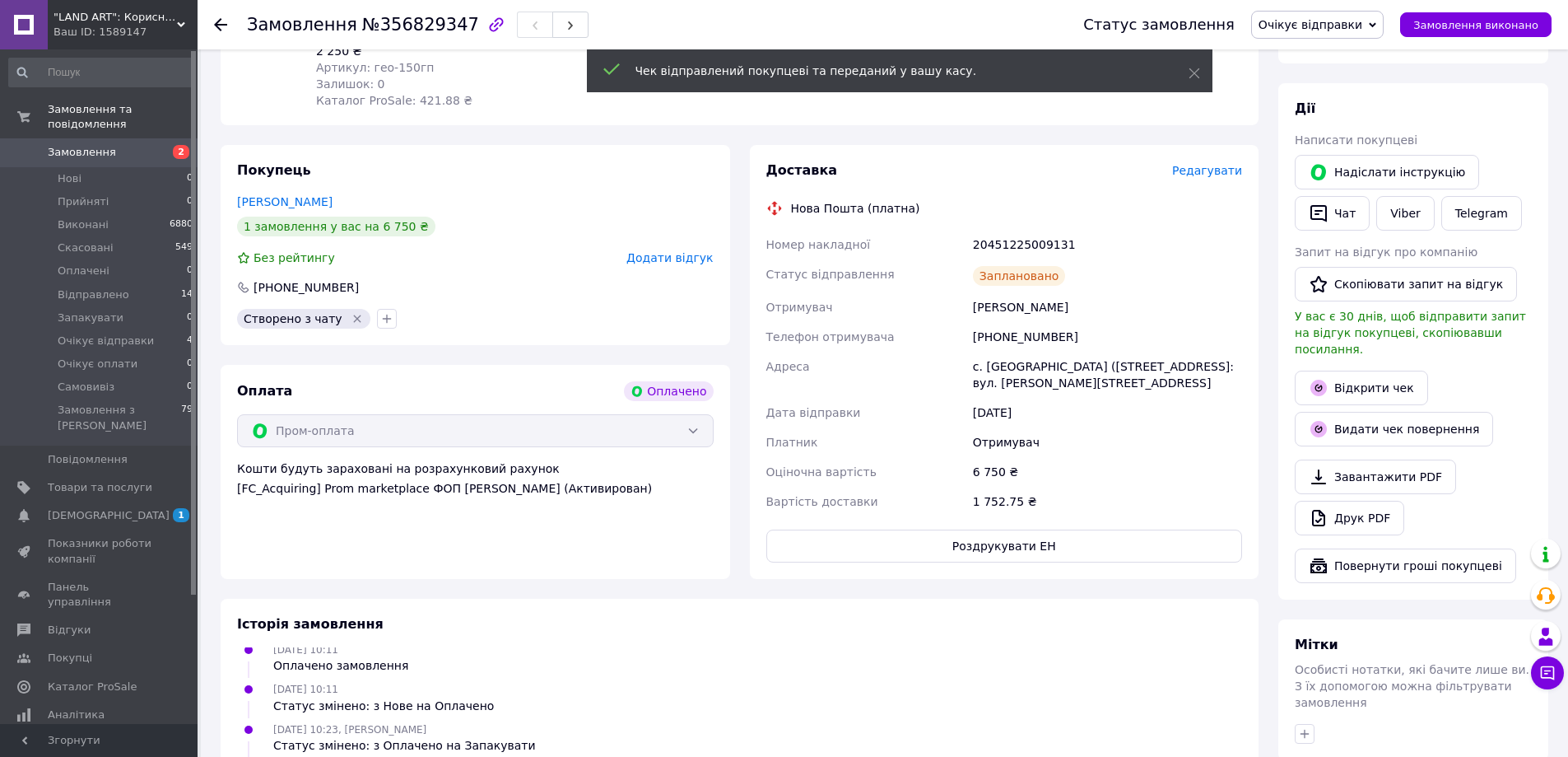
click at [1362, 28] on span "Очікує відправки" at bounding box center [1310, 25] width 103 height 13
click at [1346, 165] on li "Відправлено" at bounding box center [1317, 156] width 131 height 25
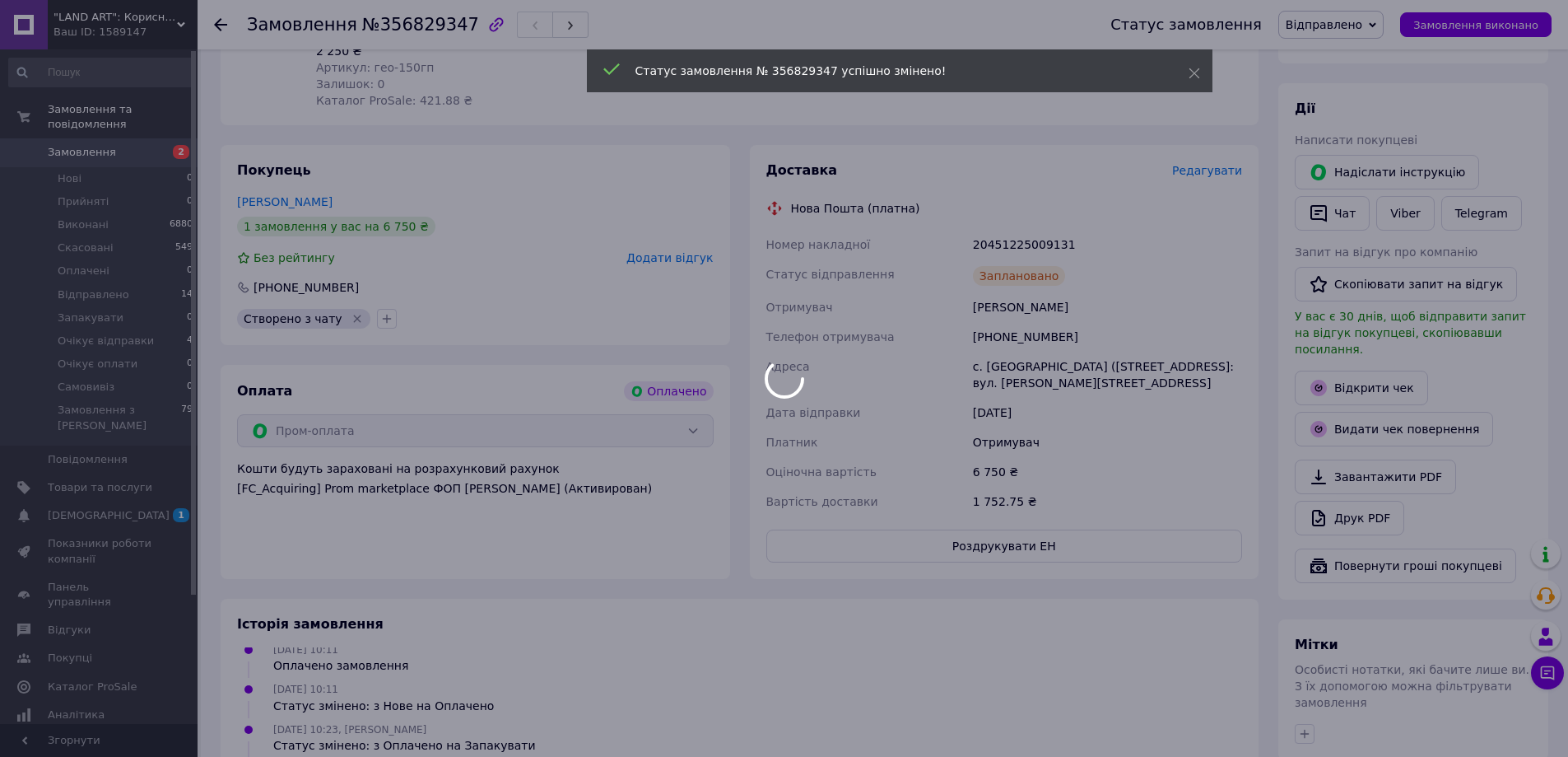
scroll to position [125, 0]
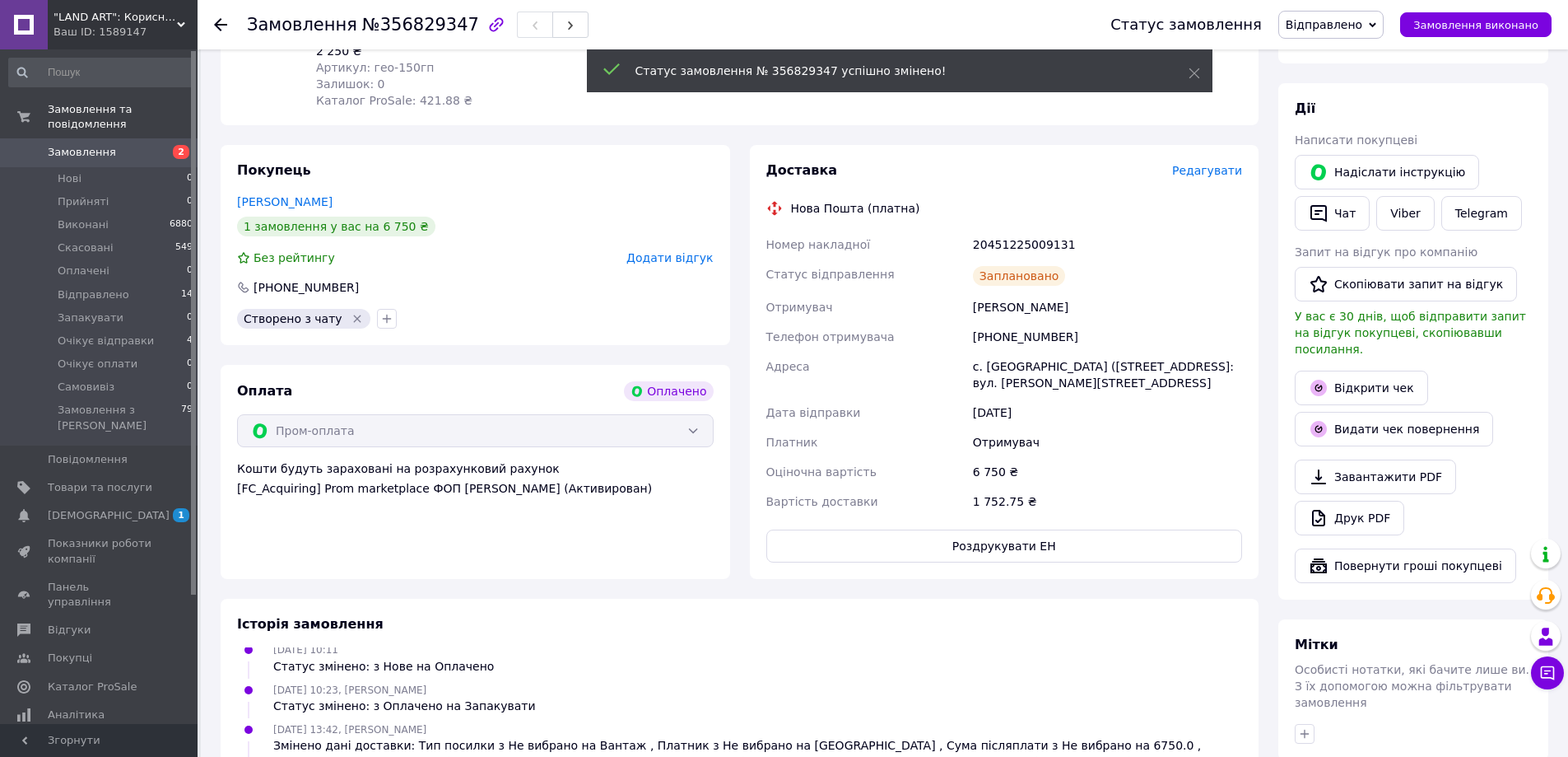
click at [217, 24] on use at bounding box center [220, 25] width 13 height 13
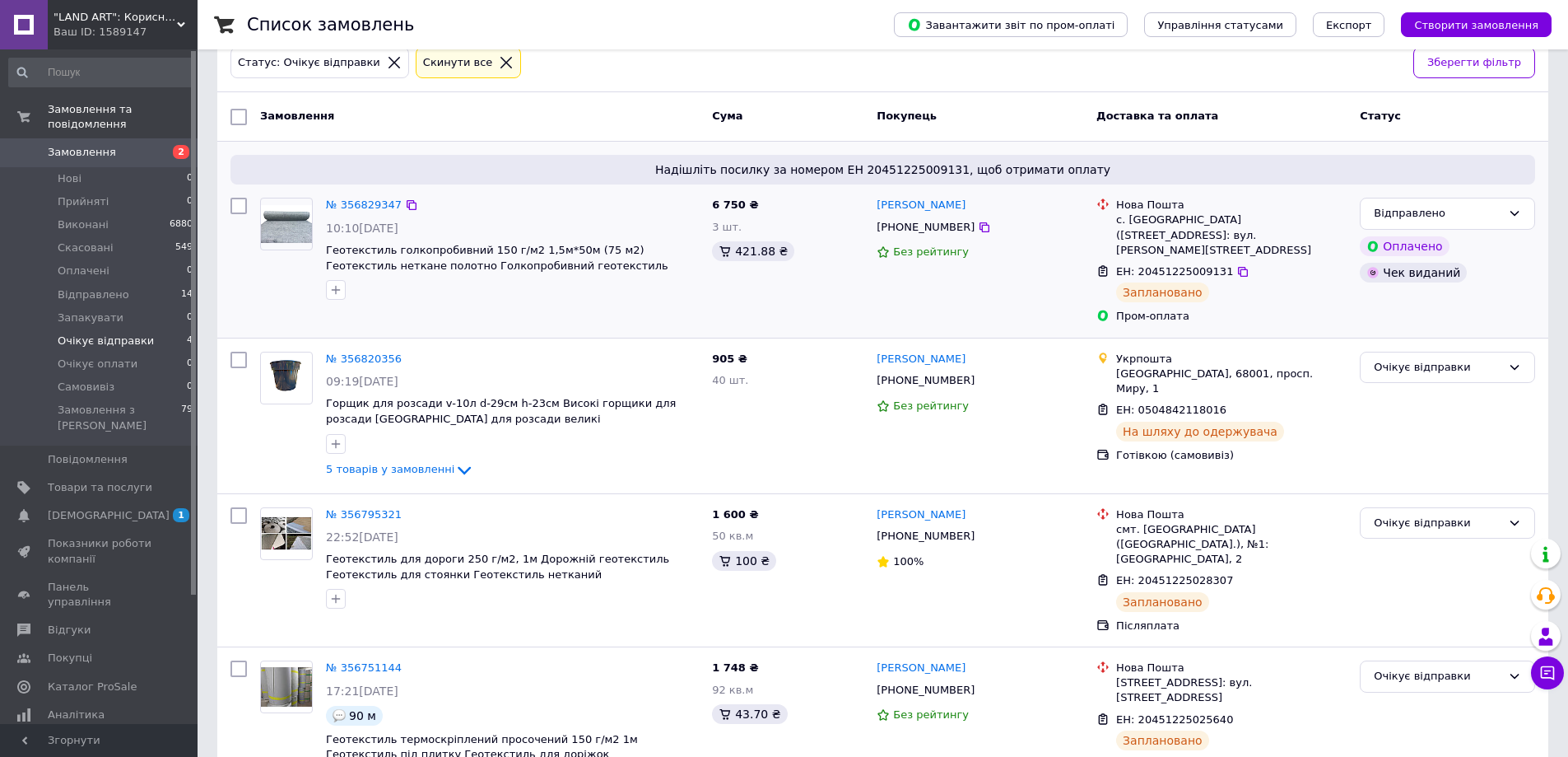
scroll to position [129, 0]
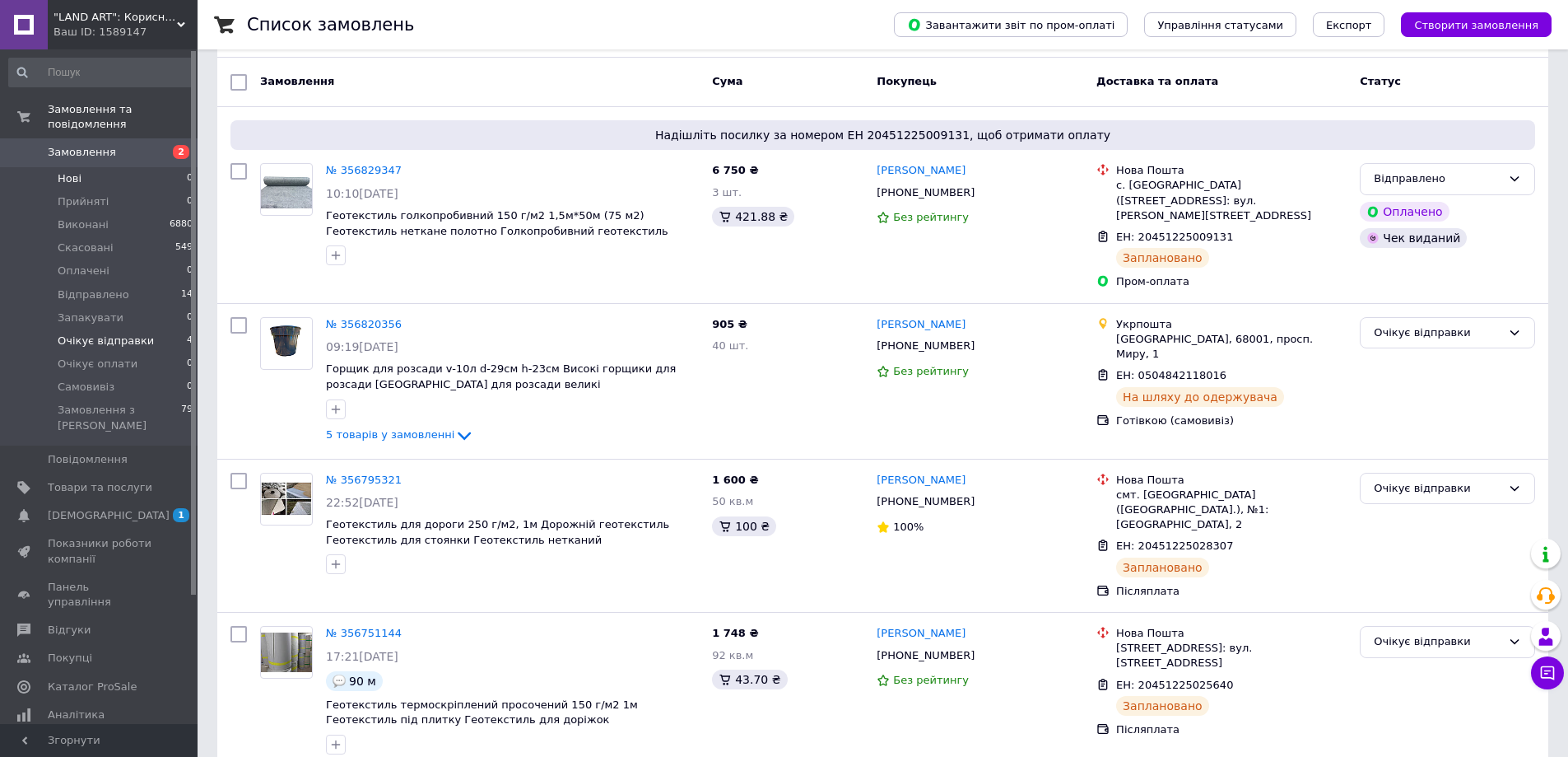
click at [59, 171] on span "Нові" at bounding box center [69, 178] width 24 height 15
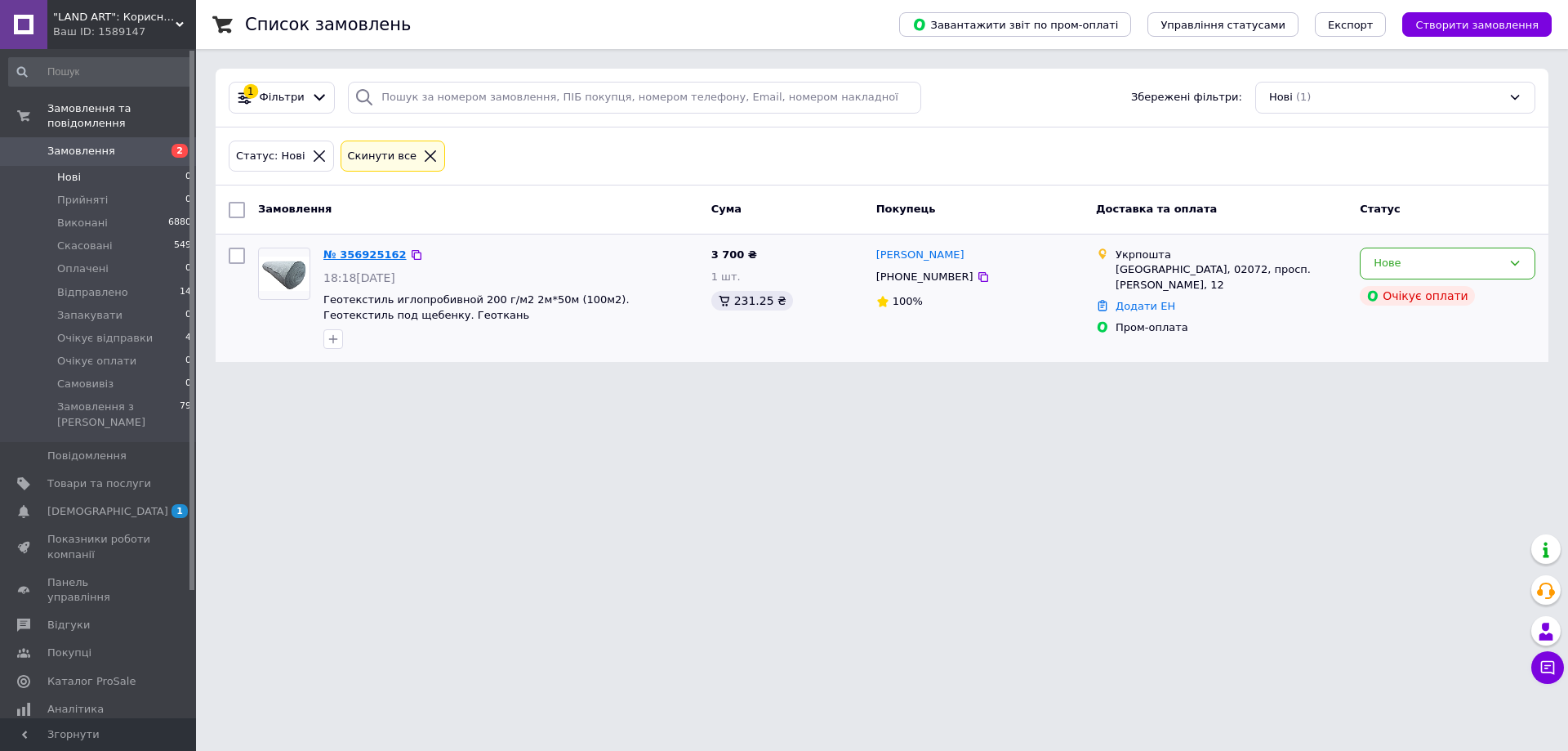
click at [374, 248] on link "№ 356925162" at bounding box center [364, 254] width 83 height 12
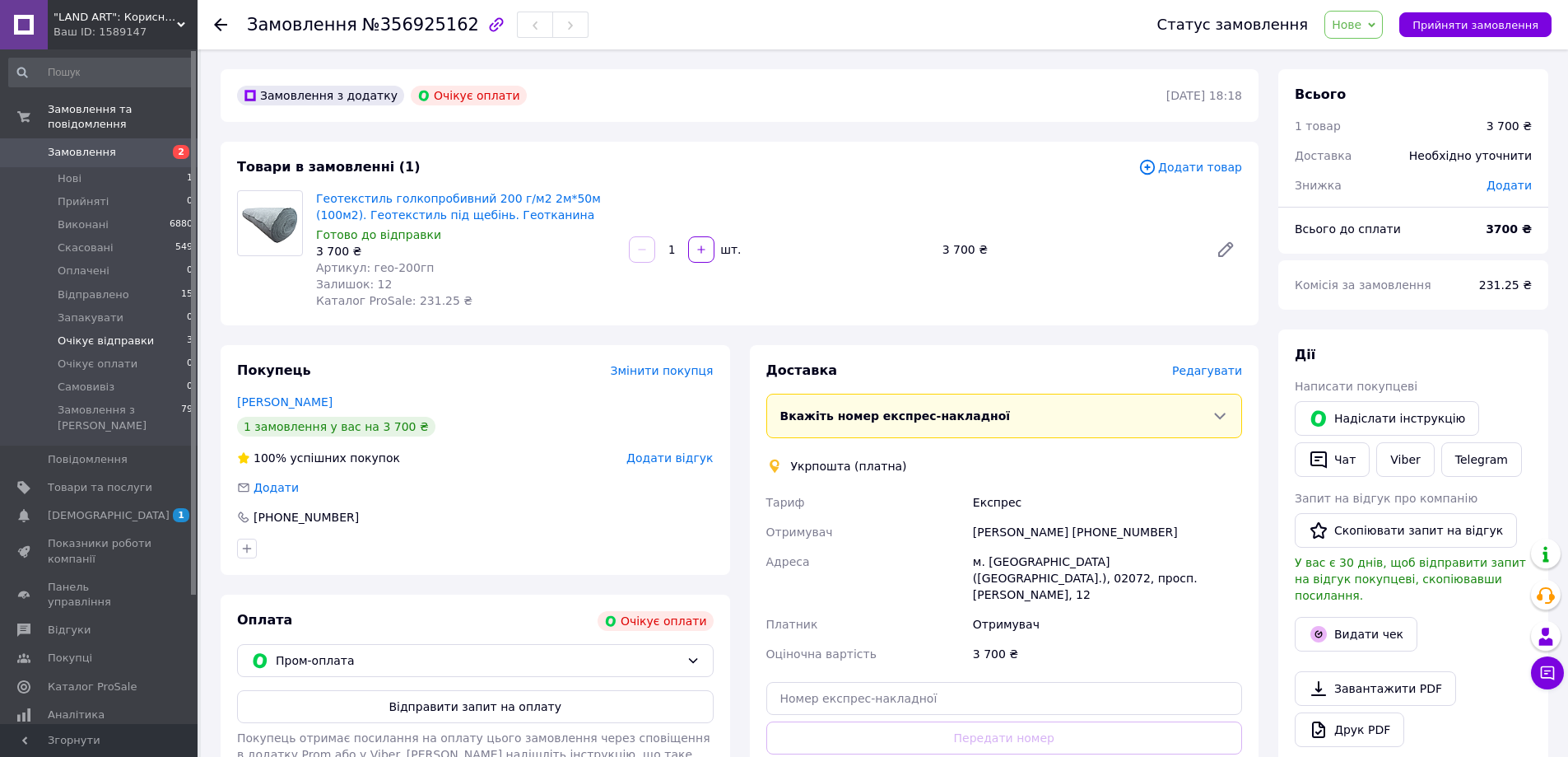
click at [105, 334] on li "Очікує відправки 3" at bounding box center [101, 341] width 202 height 23
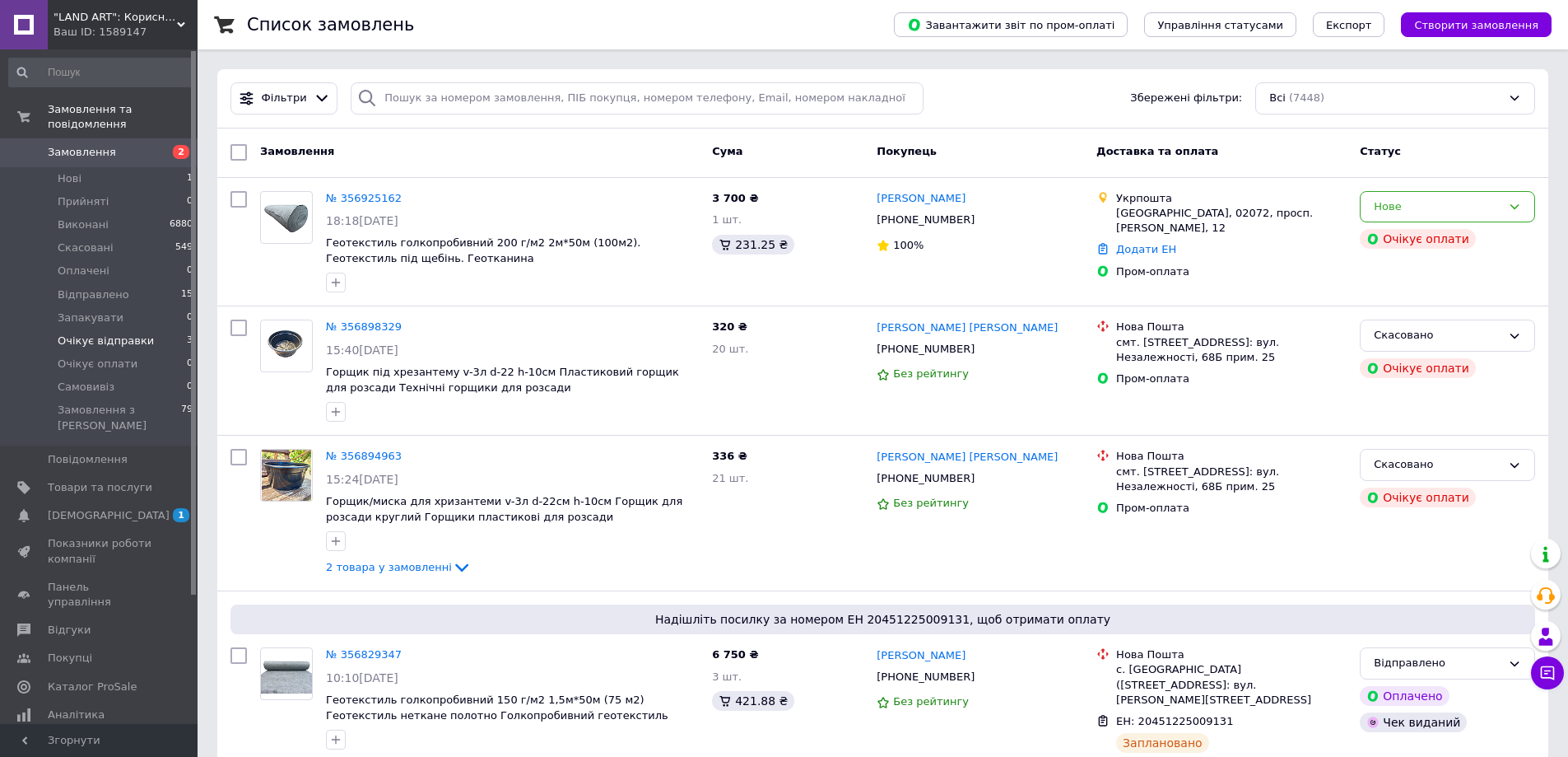
click at [103, 334] on span "Очікує відправки" at bounding box center [105, 341] width 96 height 15
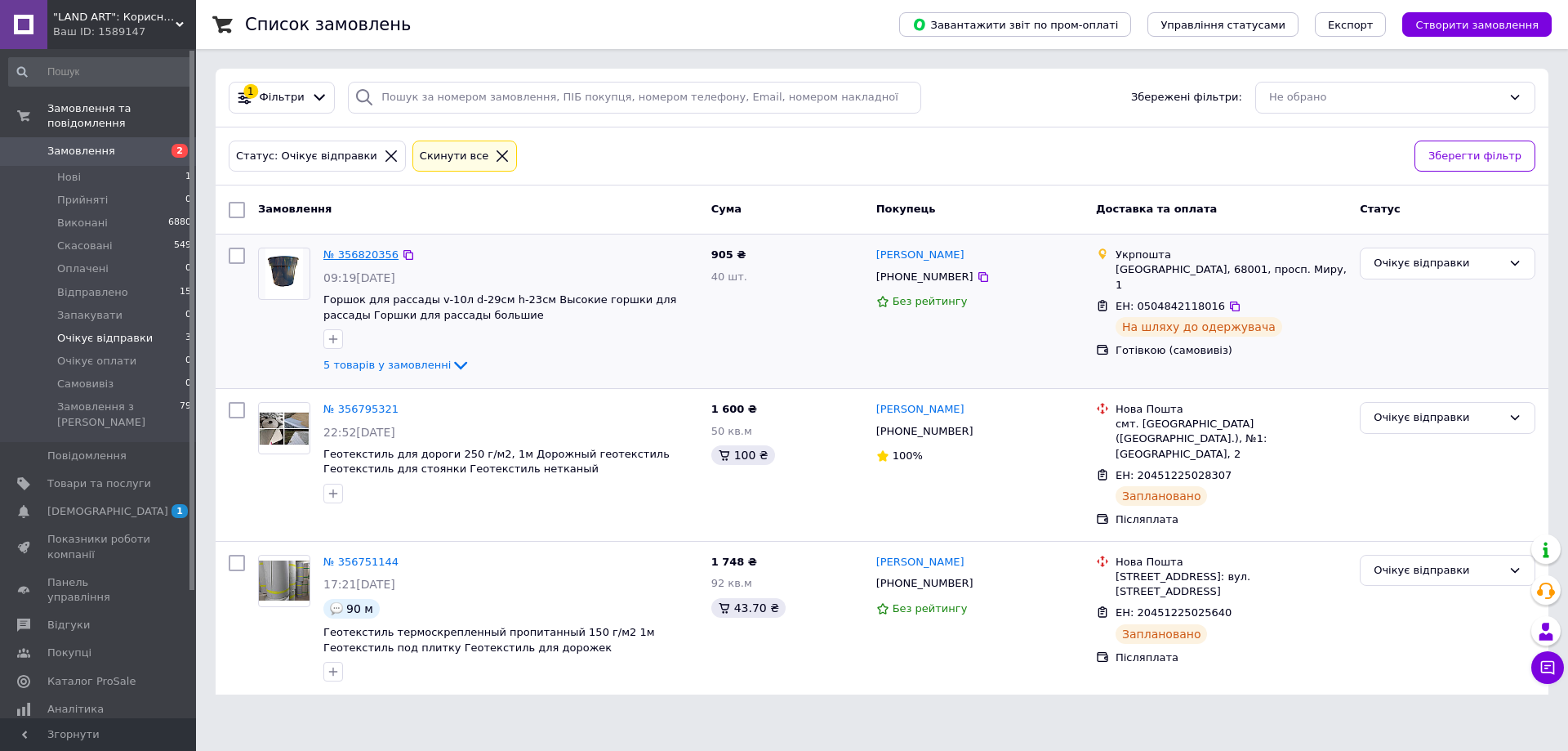
click at [369, 258] on link "№ 356820356" at bounding box center [361, 254] width 75 height 12
